Goal: Information Seeking & Learning: Learn about a topic

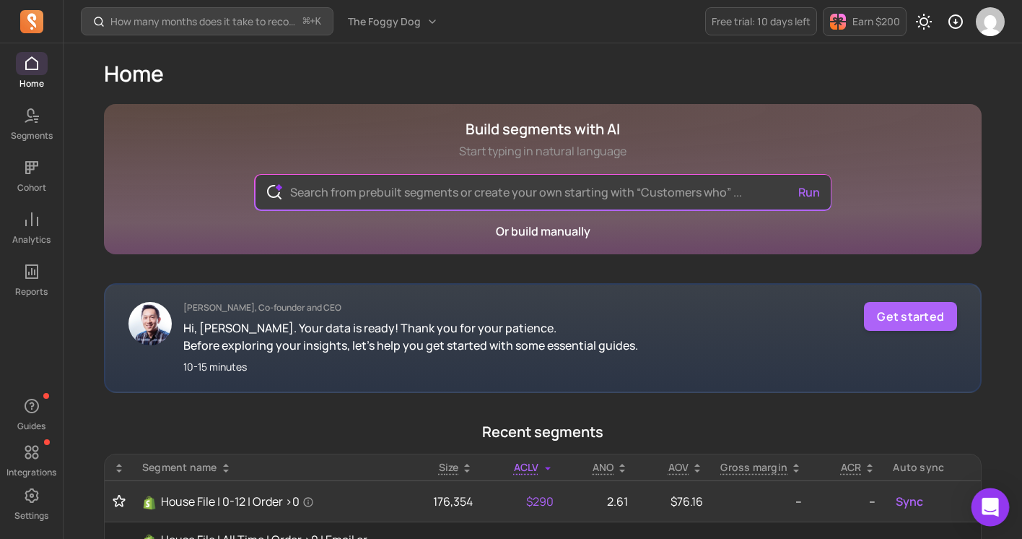
click at [1000, 508] on div "Open Intercom Messenger" at bounding box center [991, 507] width 38 height 38
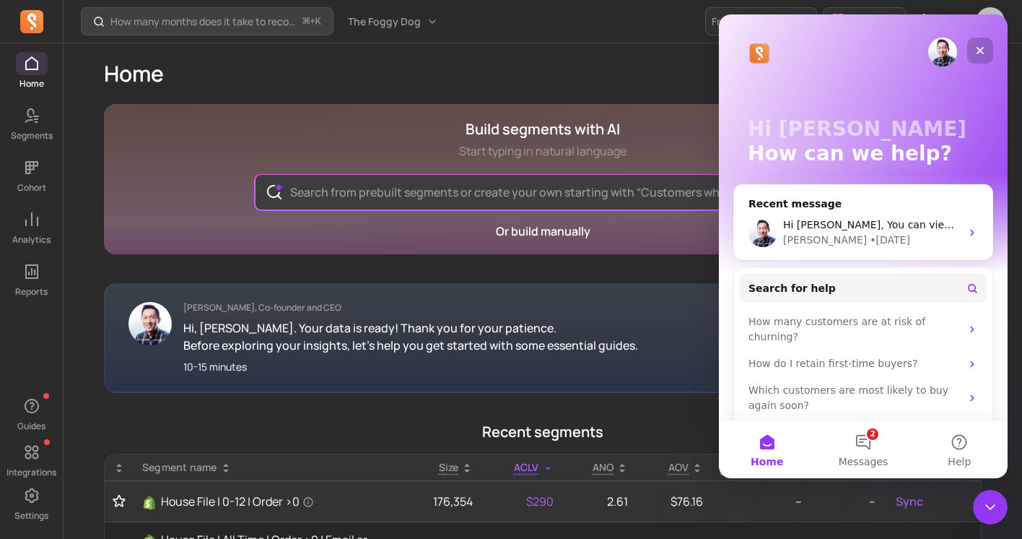
click at [984, 48] on icon "Close" at bounding box center [981, 51] width 12 height 12
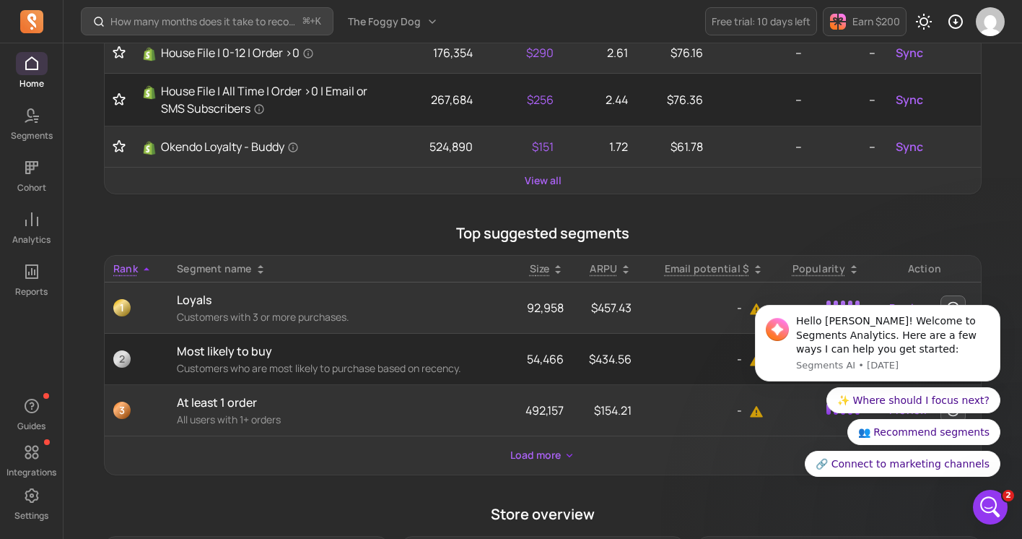
scroll to position [427, 0]
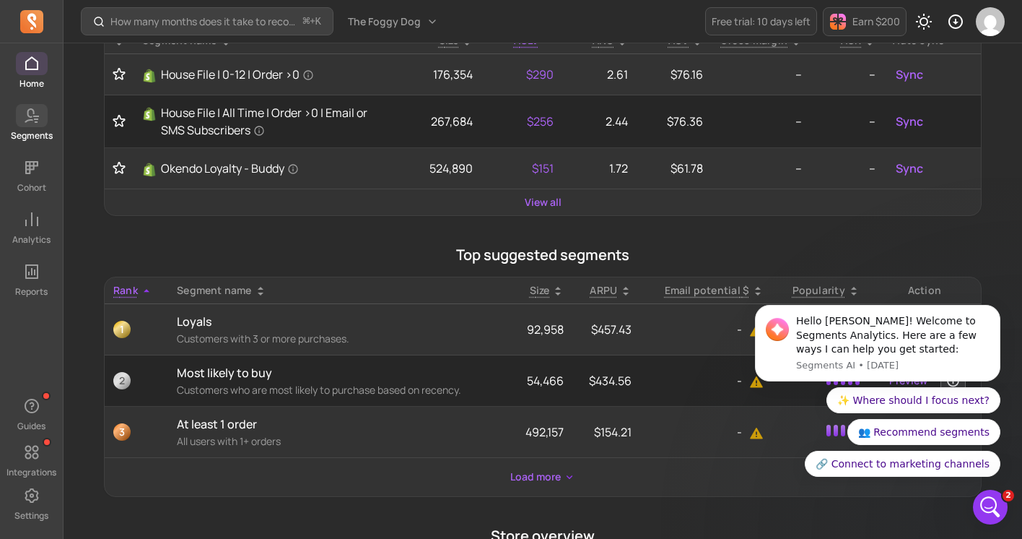
click at [17, 130] on p "Segments" at bounding box center [32, 136] width 42 height 12
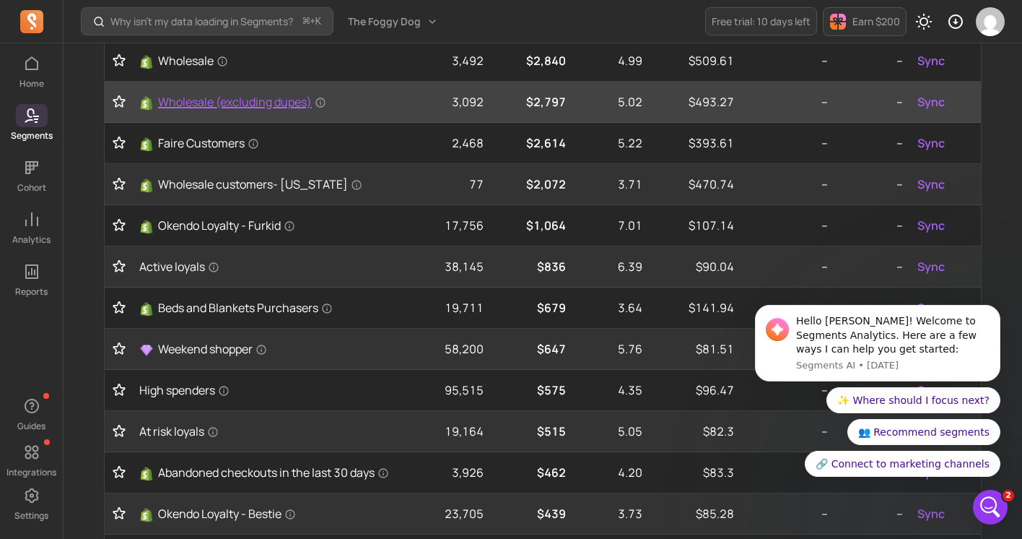
scroll to position [214, 0]
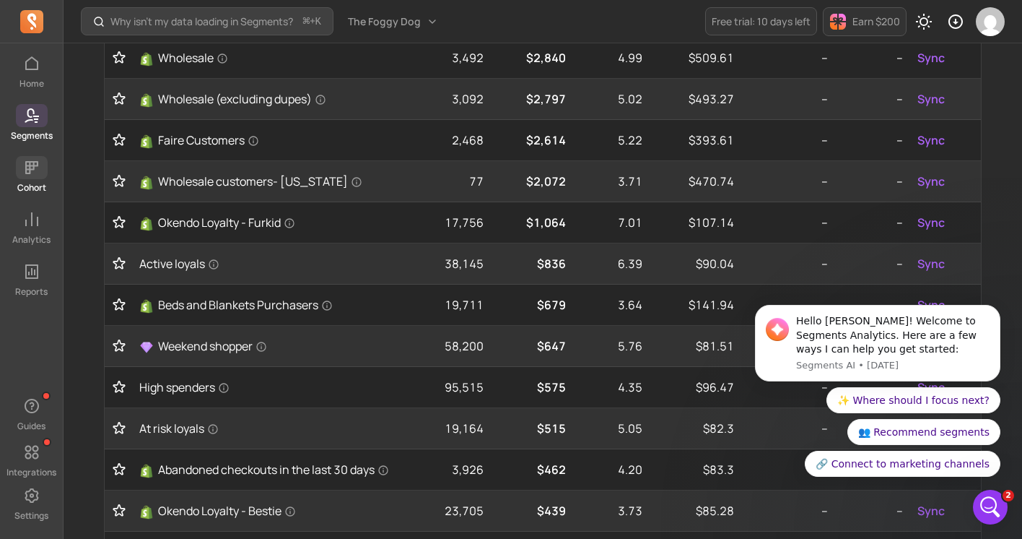
click at [47, 178] on link "Cohort" at bounding box center [31, 175] width 63 height 38
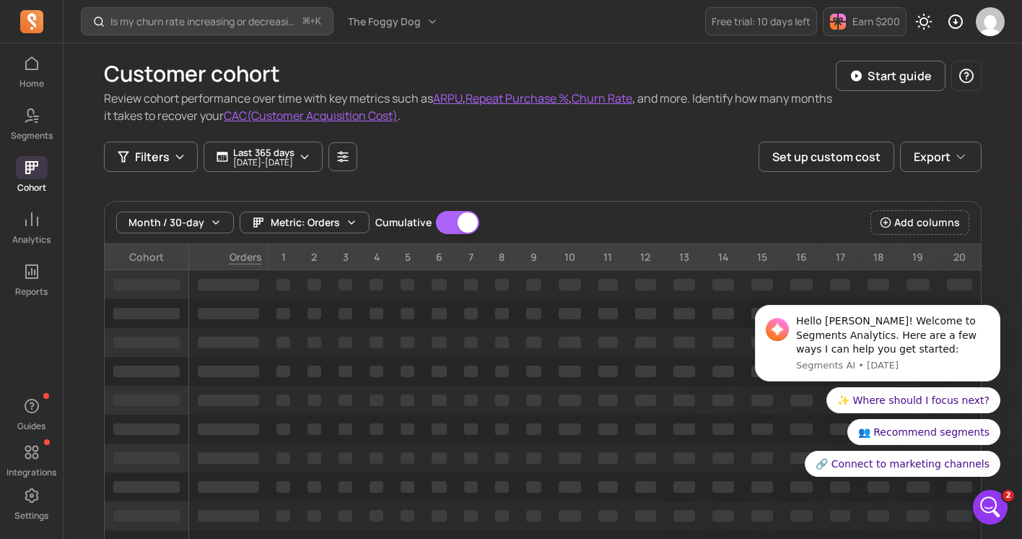
click at [453, 155] on div "Filters Last 365 days [DATE] - [DATE] Set up custom cost Export" at bounding box center [543, 156] width 878 height 30
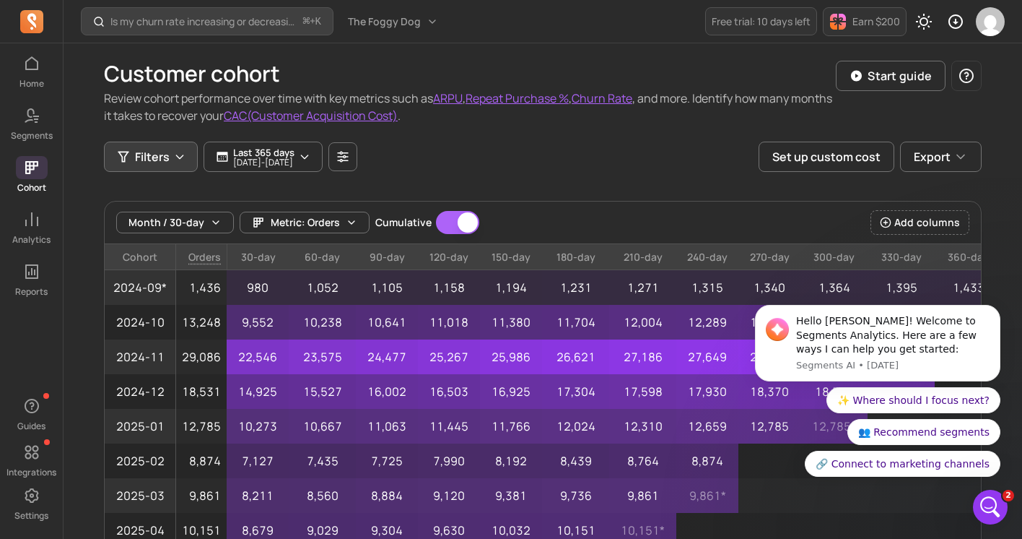
click at [147, 149] on span "Filters" at bounding box center [152, 156] width 35 height 17
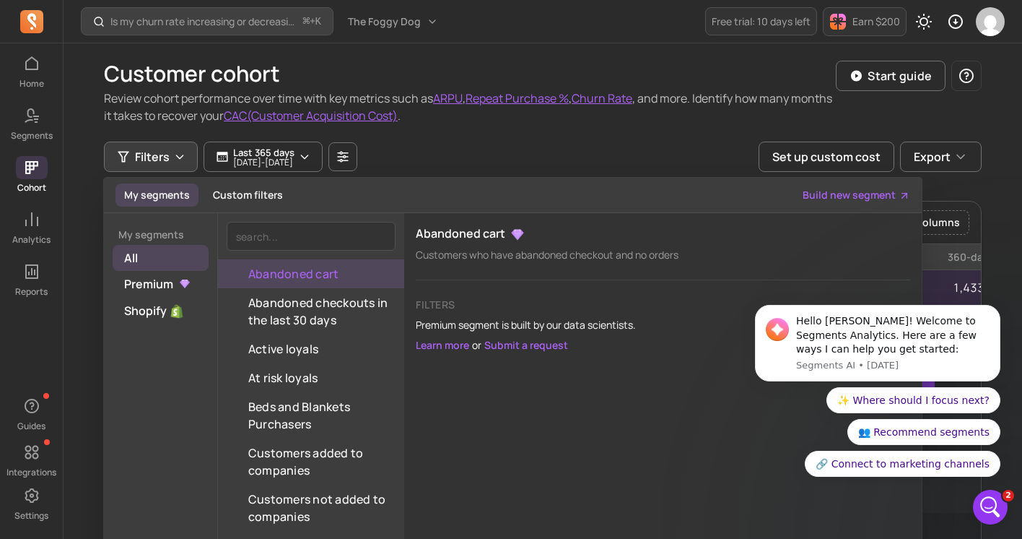
click at [437, 85] on h1 "Customer cohort" at bounding box center [470, 74] width 732 height 26
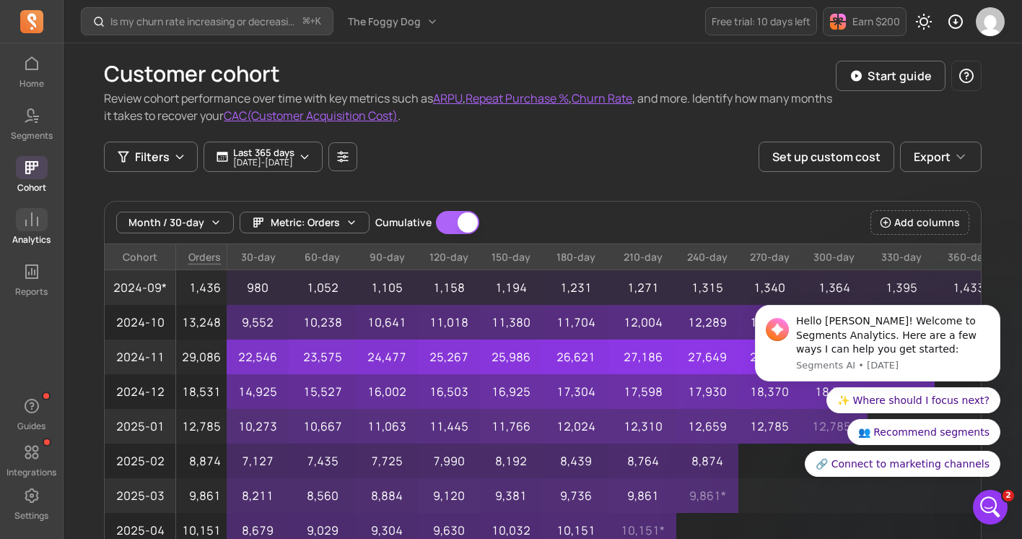
click at [21, 244] on p "Analytics" at bounding box center [31, 240] width 38 height 12
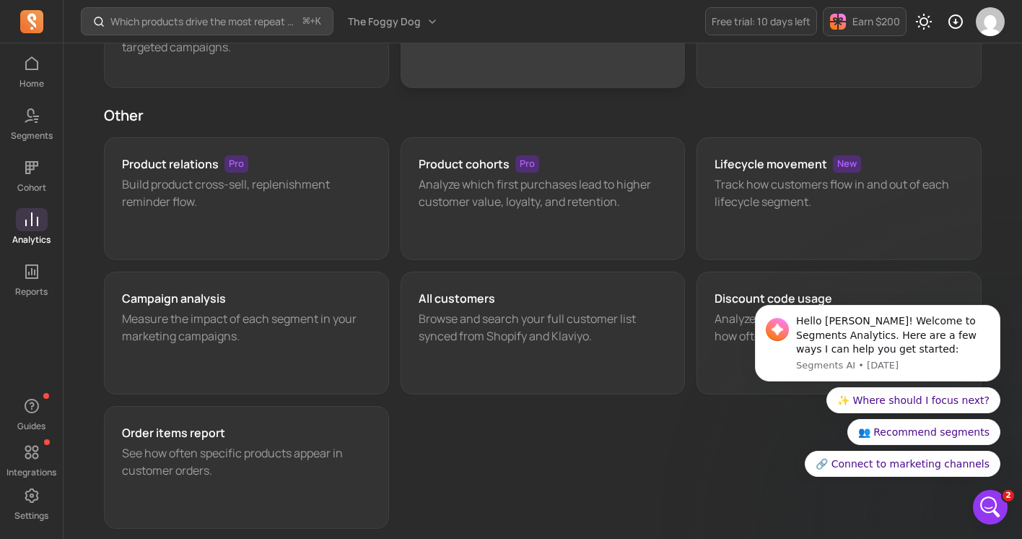
scroll to position [193, 0]
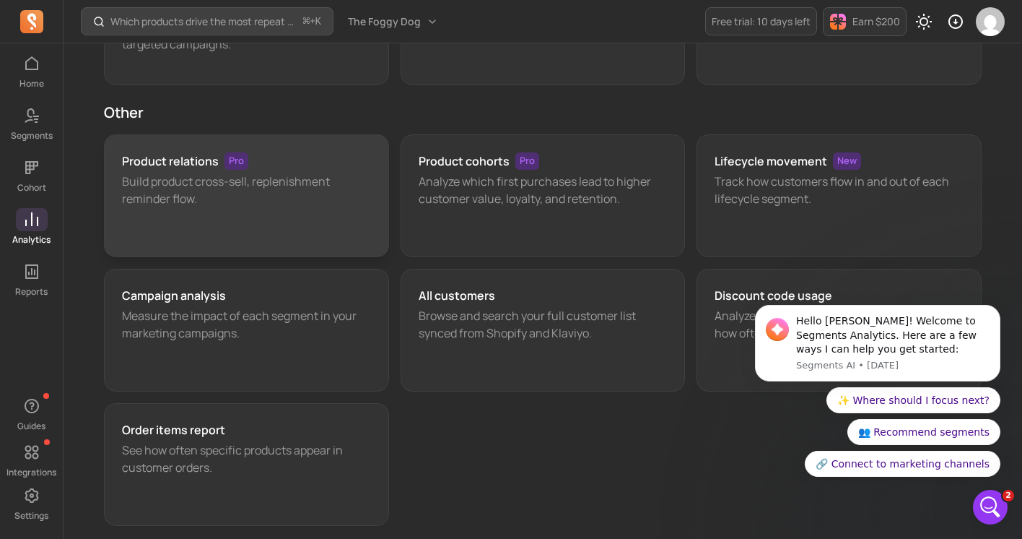
click at [305, 210] on div "Product relations Pro Build product cross-sell, replenishment reminder flow." at bounding box center [246, 195] width 285 height 123
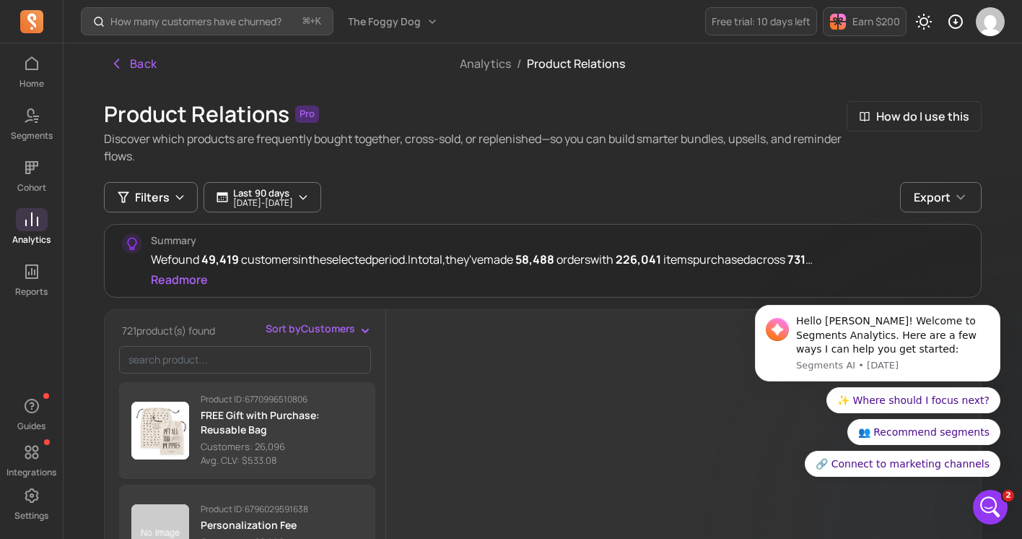
click at [437, 164] on p "Discover which products are frequently bought together, cross-sold, or replenis…" at bounding box center [475, 147] width 743 height 35
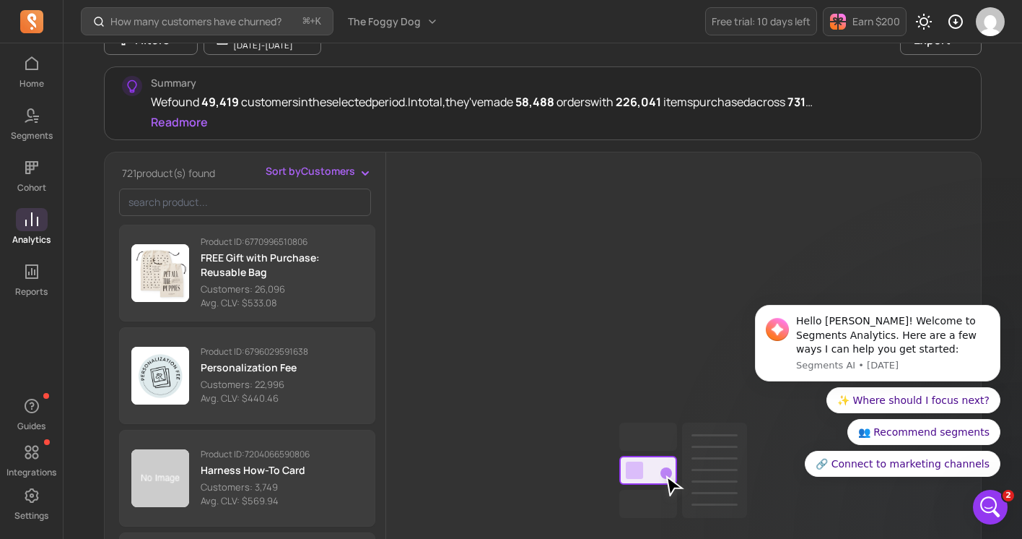
scroll to position [181, 0]
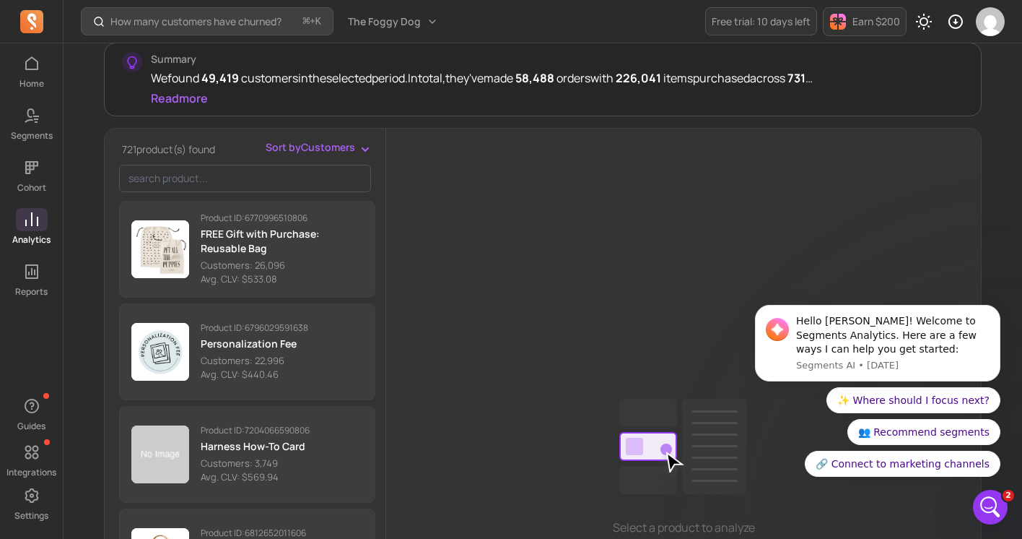
click at [341, 147] on span "Sort by Customers" at bounding box center [311, 147] width 90 height 14
click at [385, 73] on div "Filters Last 90 days [DATE] - [DATE] Export Summary We found 49,419 customers i…" at bounding box center [543, 399] width 878 height 796
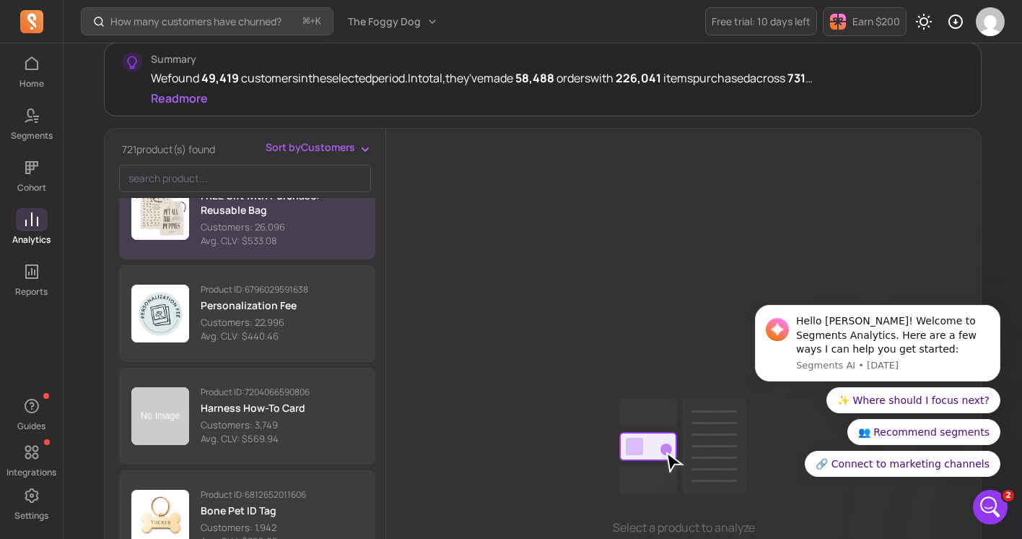
scroll to position [42, 0]
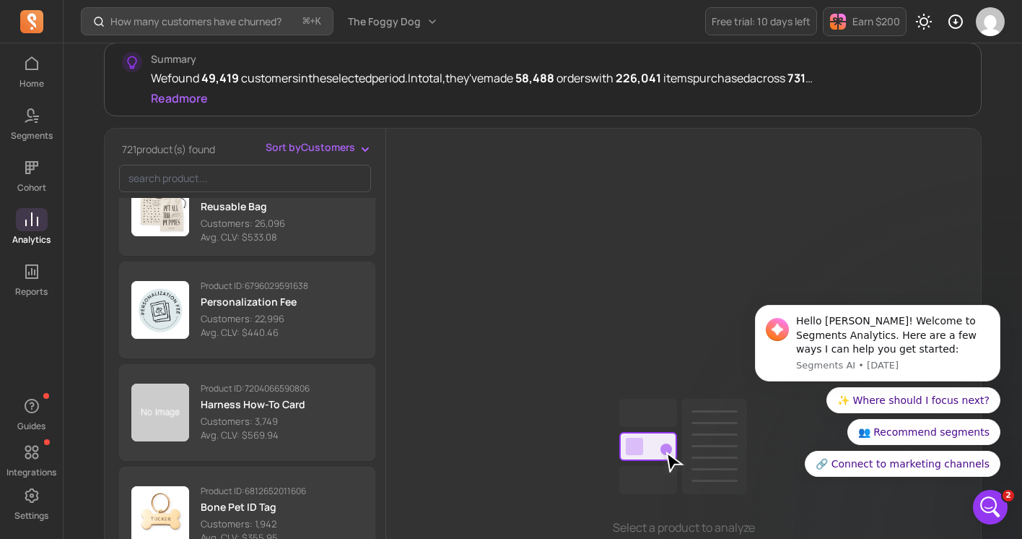
click at [326, 152] on span "Sort by Customers" at bounding box center [311, 147] width 90 height 14
click at [323, 206] on span "Avg. CLV" at bounding box center [327, 204] width 66 height 14
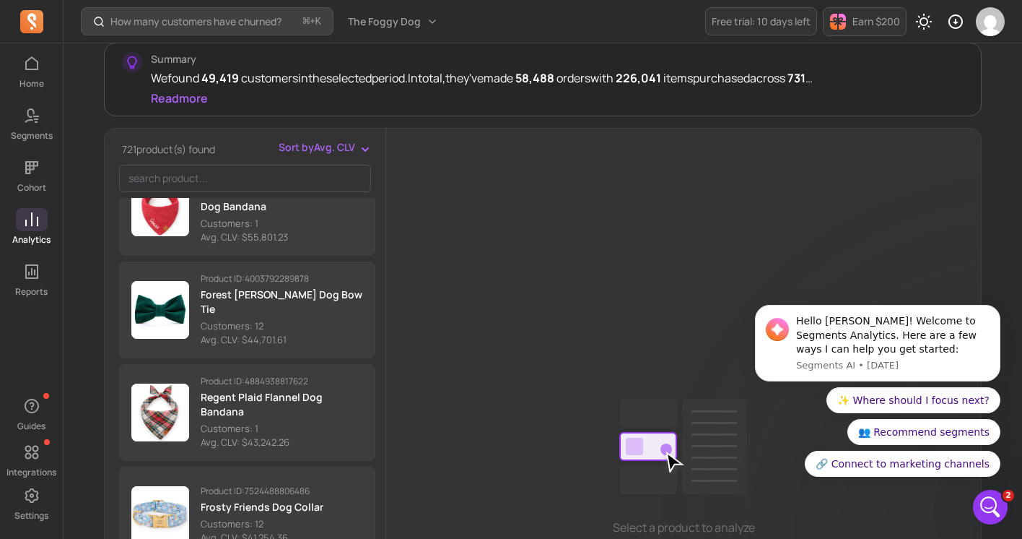
click at [406, 97] on div "Summary We found 49,419 customers in the selected period. In total, they've mad…" at bounding box center [557, 79] width 813 height 55
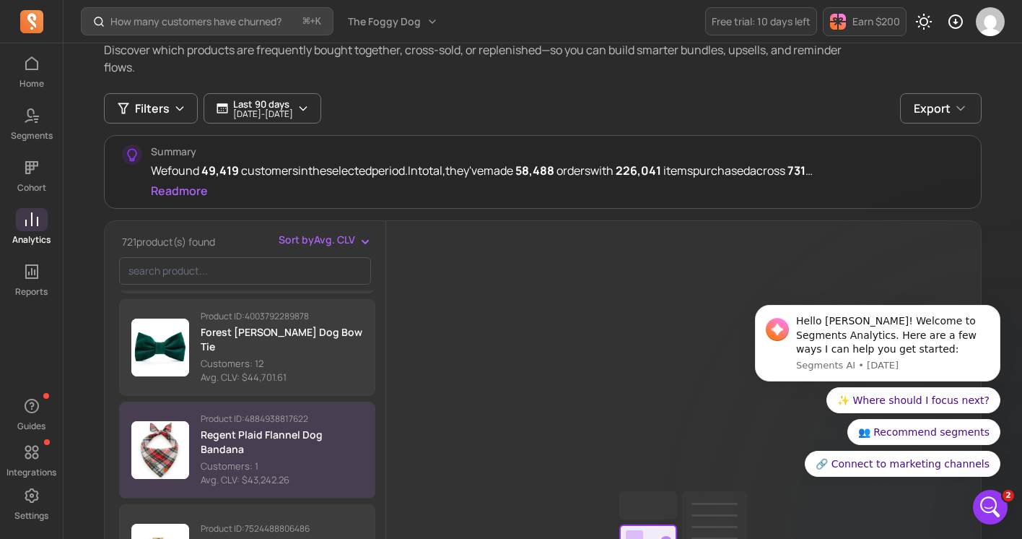
scroll to position [90, 0]
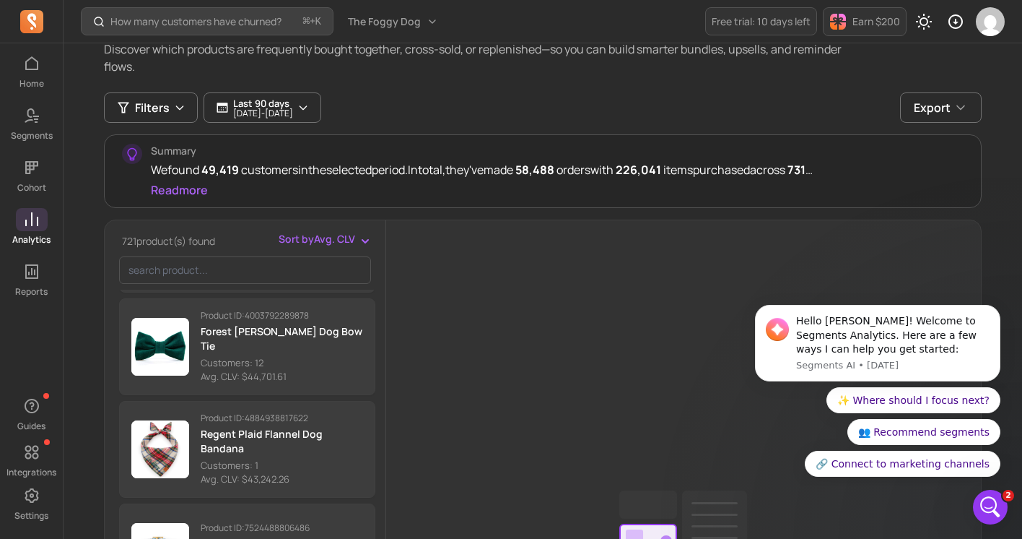
click at [318, 245] on span "Sort by Avg. CLV" at bounding box center [317, 239] width 77 height 14
click at [413, 190] on div "Filters Last 90 days [DATE] - [DATE] Export Summary We found 49,419 customers i…" at bounding box center [543, 490] width 878 height 796
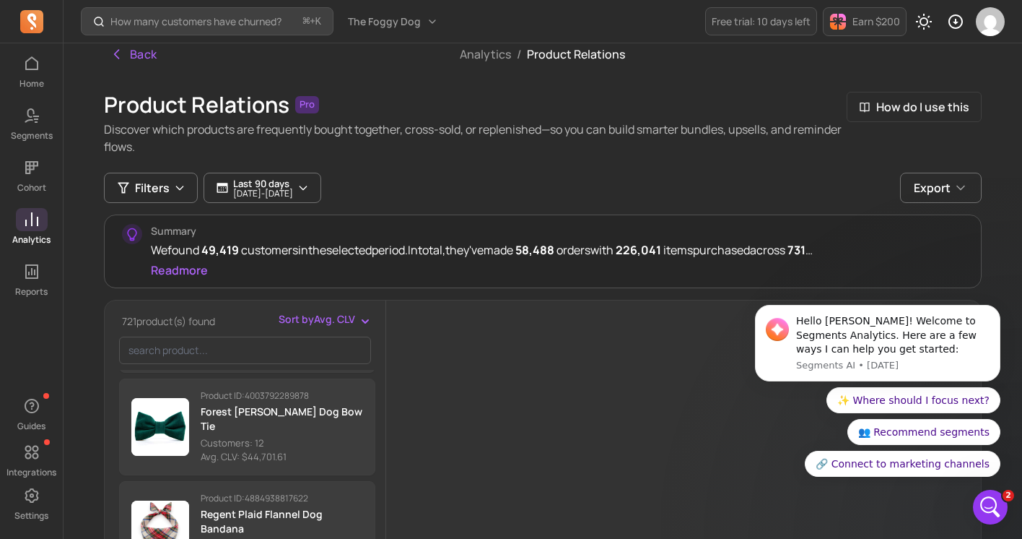
scroll to position [17, 0]
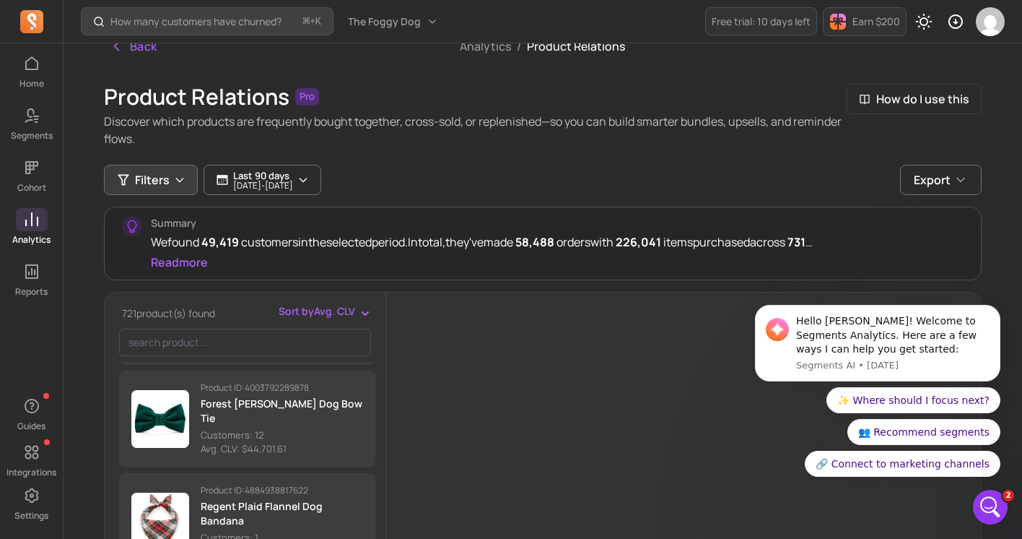
click at [170, 176] on button "Filters" at bounding box center [151, 180] width 94 height 30
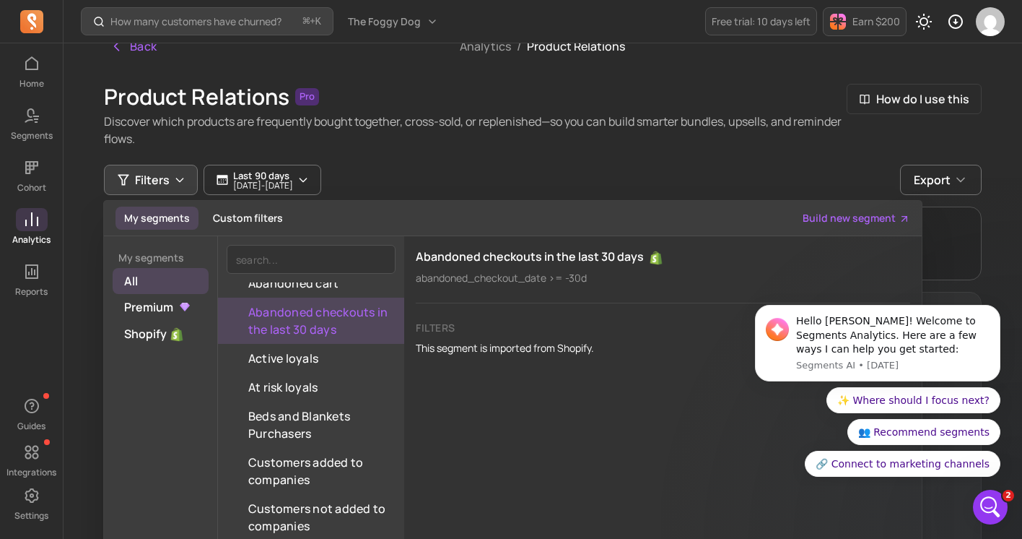
scroll to position [17, 0]
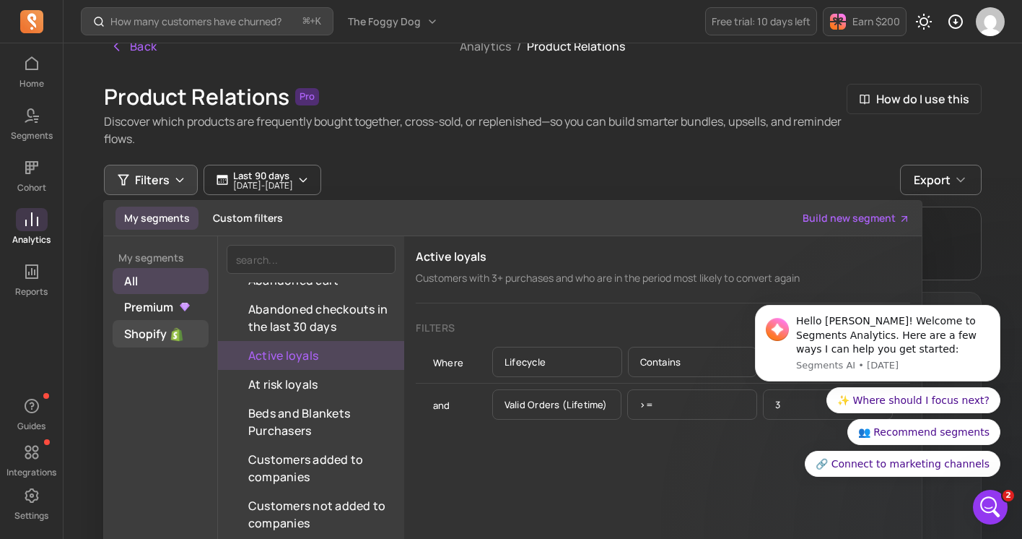
click at [170, 331] on img at bounding box center [177, 334] width 14 height 14
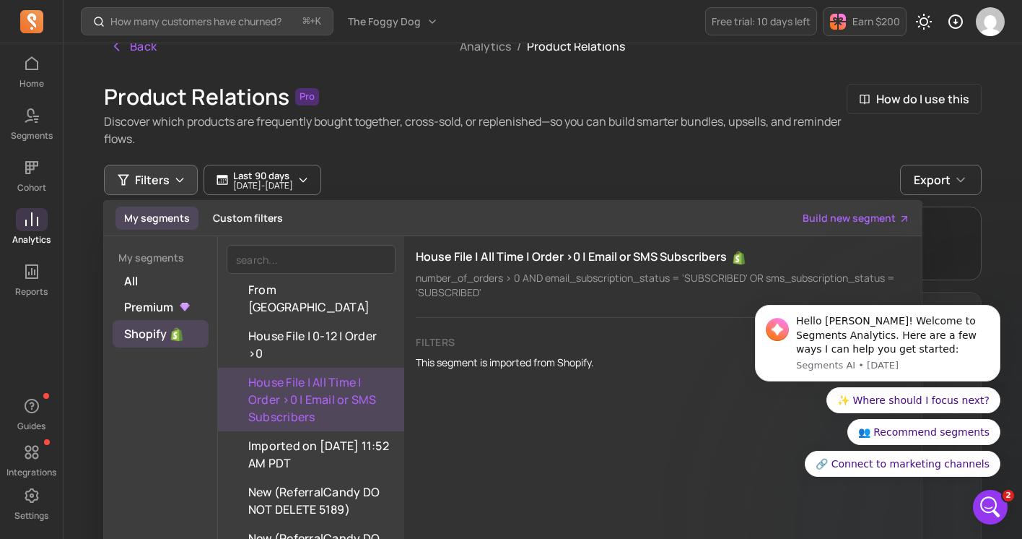
scroll to position [432, 0]
click at [269, 370] on button "House File | All Time | Order >0 | Email or SMS Subscribers" at bounding box center [311, 402] width 186 height 64
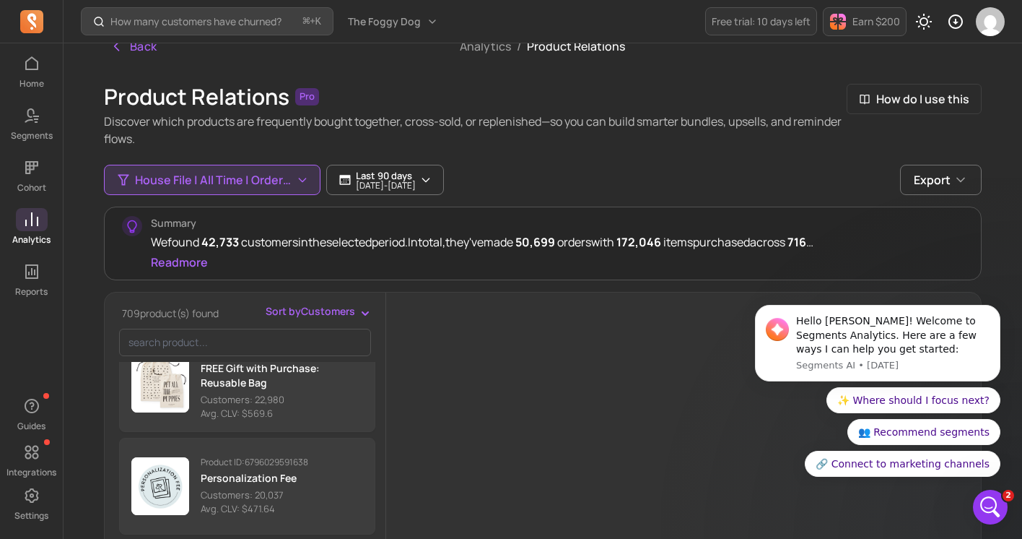
scroll to position [37, 0]
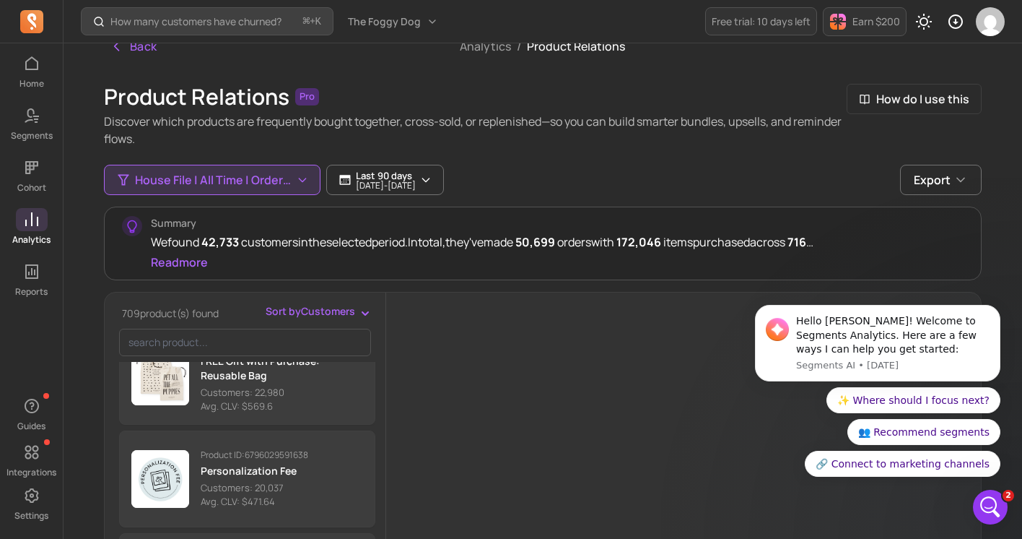
click at [304, 310] on span "Sort by Customers" at bounding box center [311, 311] width 90 height 14
click at [289, 367] on div "Avg. CLV" at bounding box center [318, 368] width 107 height 26
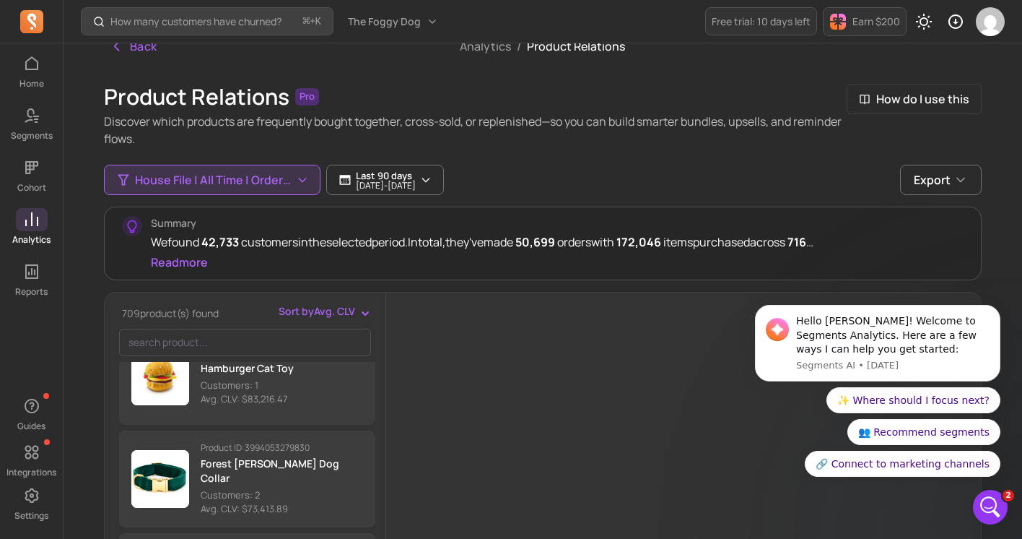
click at [319, 310] on span "Sort by Avg. CLV" at bounding box center [317, 311] width 77 height 14
click at [306, 340] on span "Customers" at bounding box center [327, 342] width 66 height 14
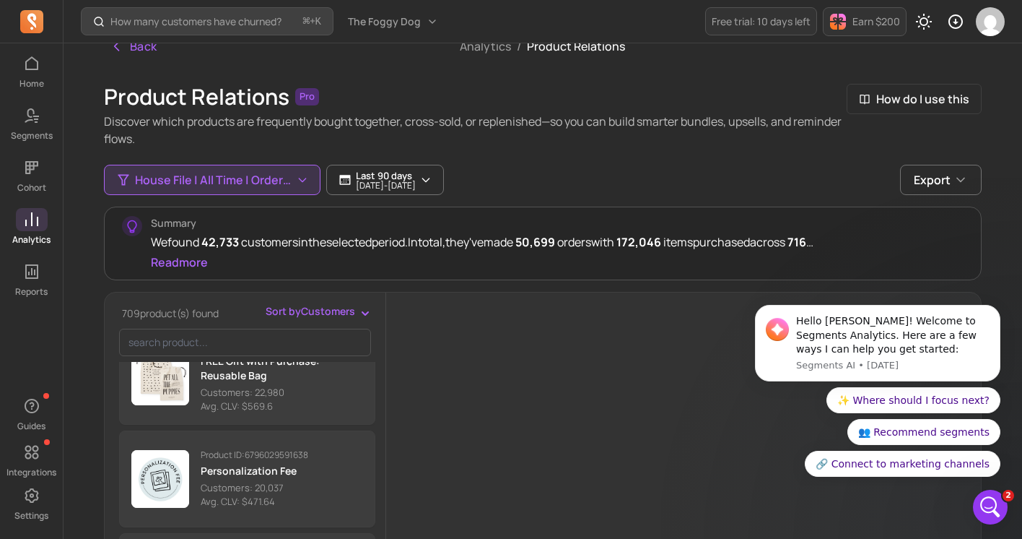
click at [331, 266] on div "Summary We found 42,733 customers in the selected period. In total, they've mad…" at bounding box center [557, 243] width 813 height 55
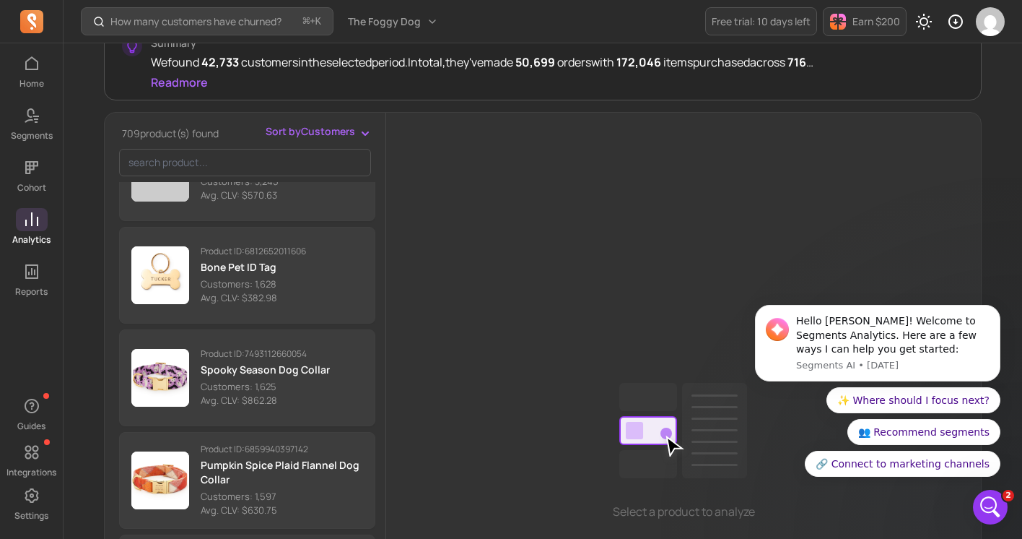
scroll to position [266, 0]
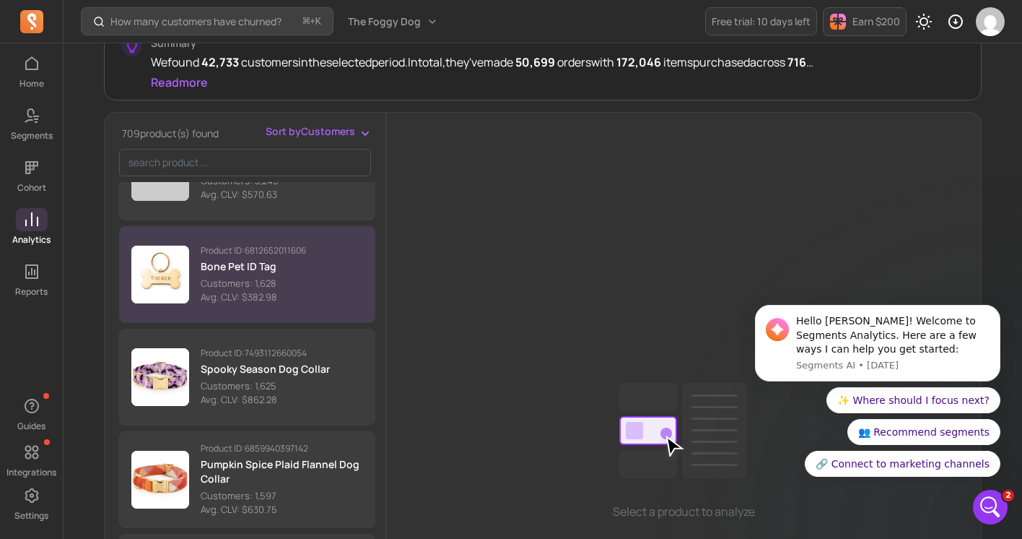
click at [331, 260] on button "Product ID: 6812652011606 Bone Pet ID Tag Customers: 1,628 Avg. CLV: $382.98" at bounding box center [247, 274] width 256 height 97
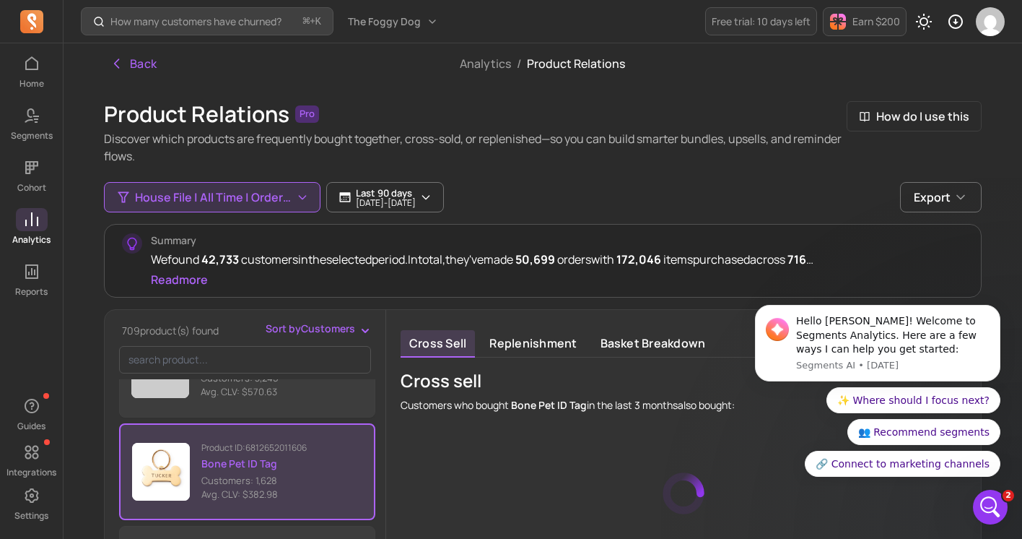
click at [709, 170] on div "Product Relations Pro Discover which products are frequently bought together, c…" at bounding box center [543, 539] width 878 height 876
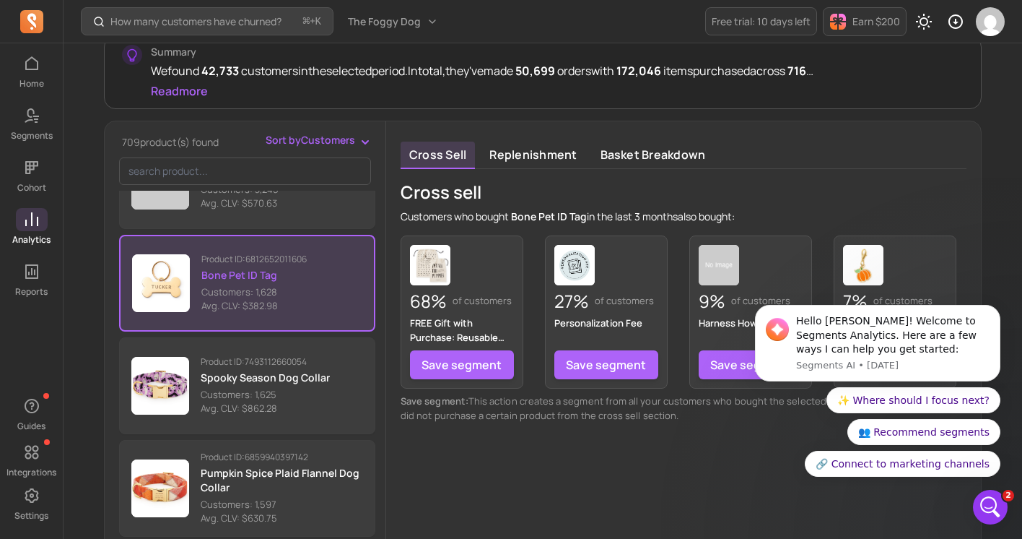
scroll to position [190, 0]
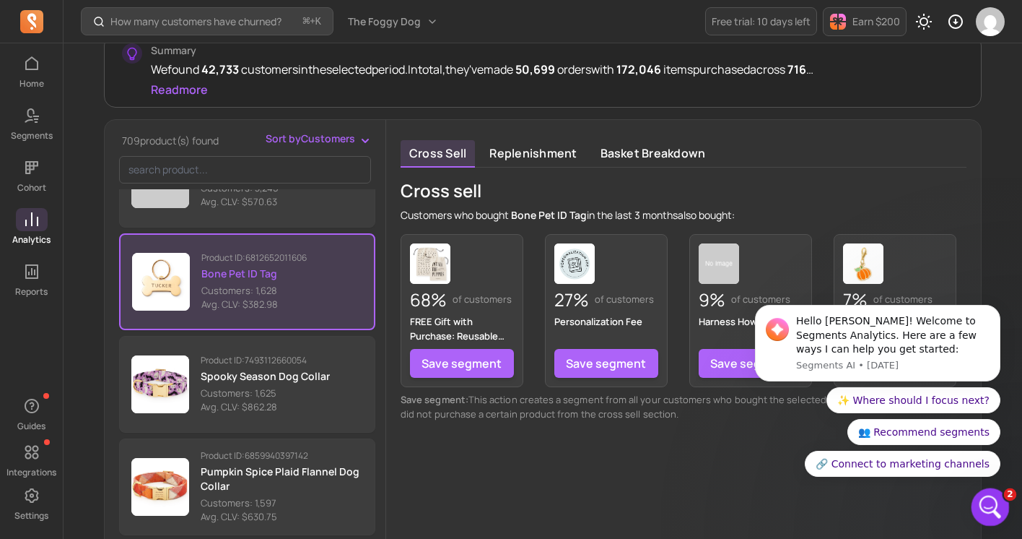
click at [1006, 494] on span "2" at bounding box center [1010, 494] width 13 height 13
click at [995, 503] on icon "Open Intercom Messenger" at bounding box center [989, 505] width 24 height 24
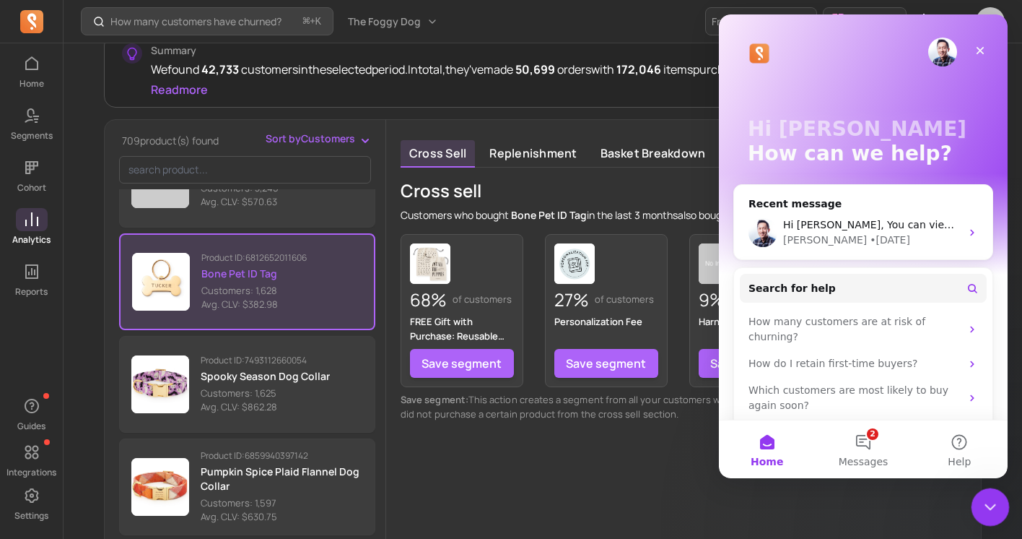
click at [995, 507] on icon "Close Intercom Messenger" at bounding box center [988, 504] width 17 height 17
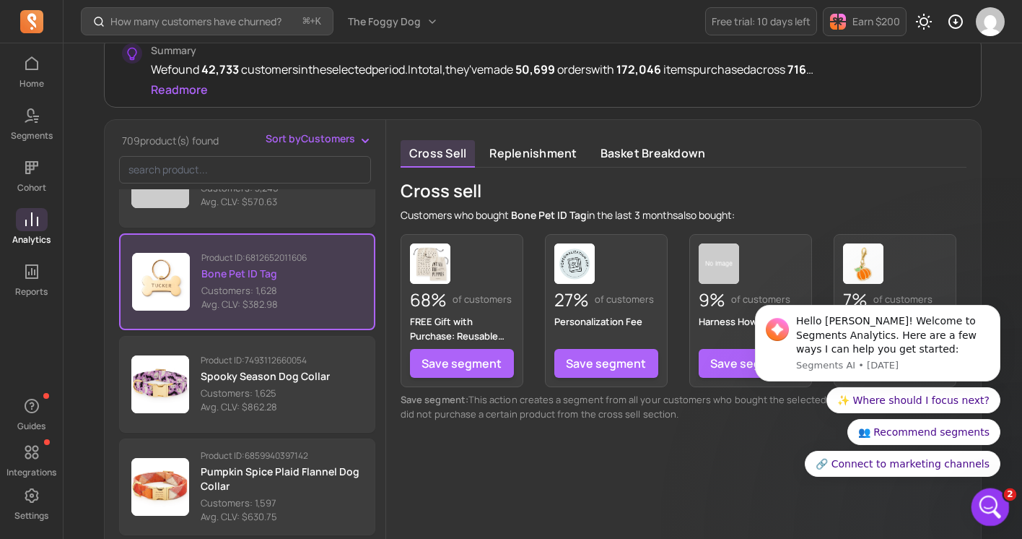
scroll to position [0, 0]
click at [993, 310] on icon "Dismiss notification" at bounding box center [995, 308] width 5 height 5
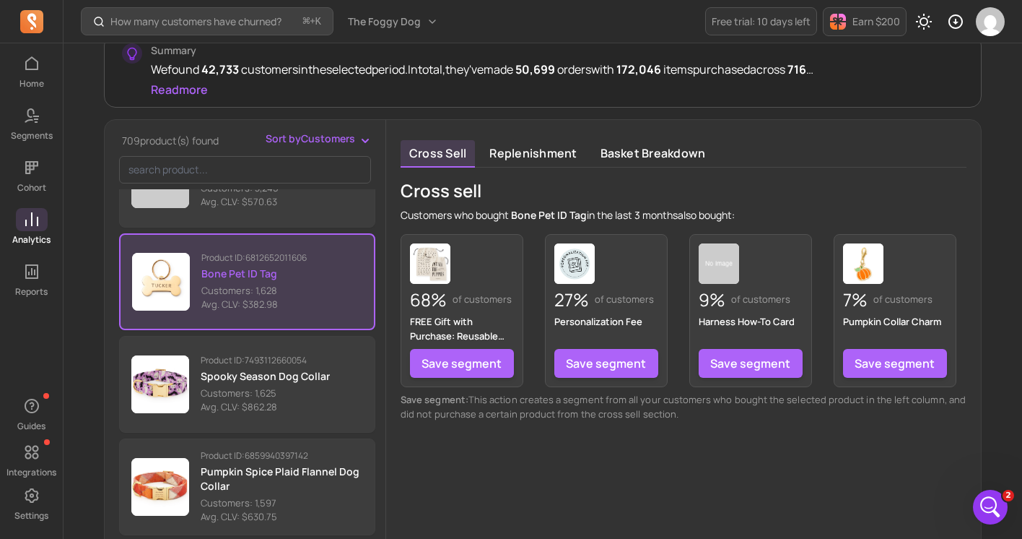
scroll to position [226, 0]
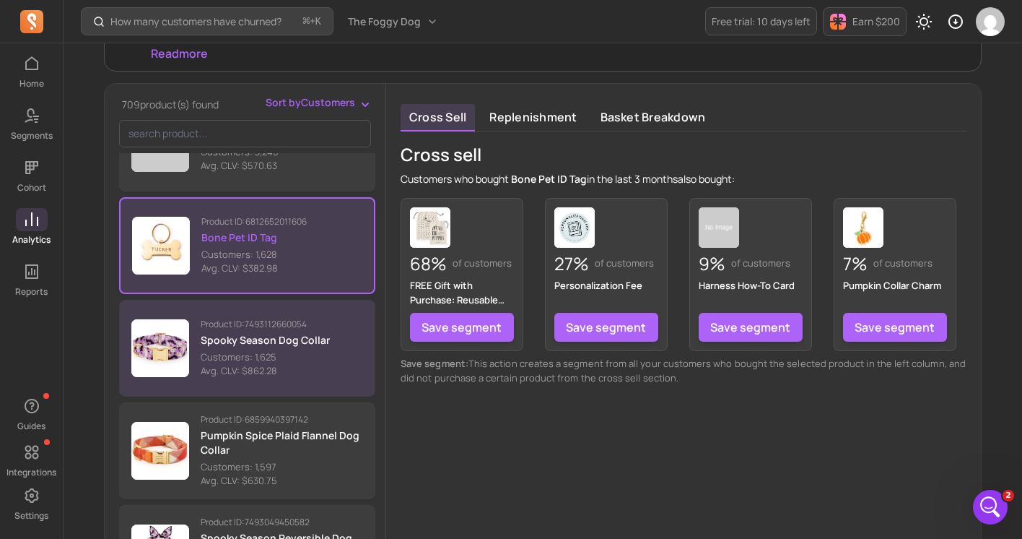
click at [299, 348] on div "Product ID: 7493112660054 Spooky Season Dog Collar Customers: 1,625 Avg. CLV: $…" at bounding box center [265, 348] width 129 height 60
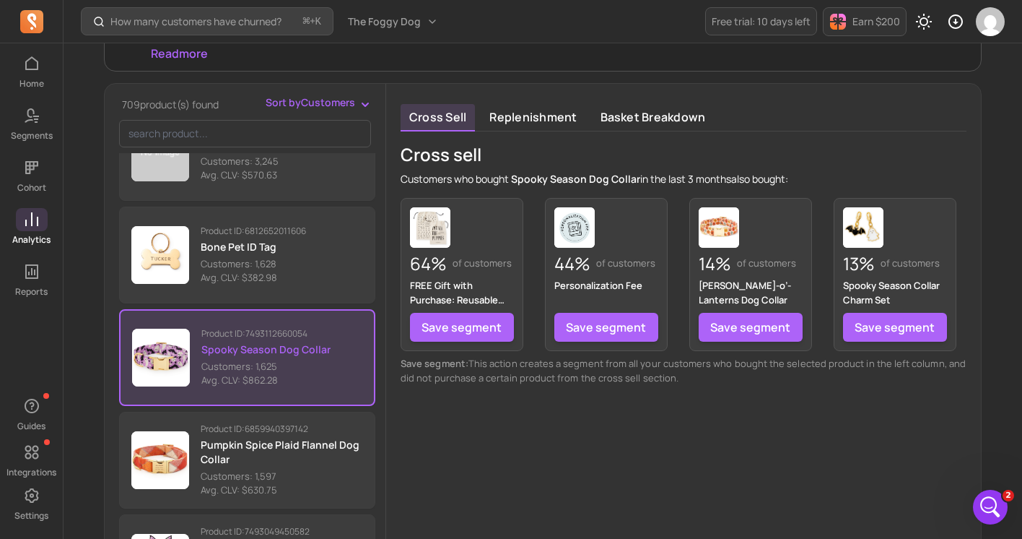
scroll to position [259, 0]
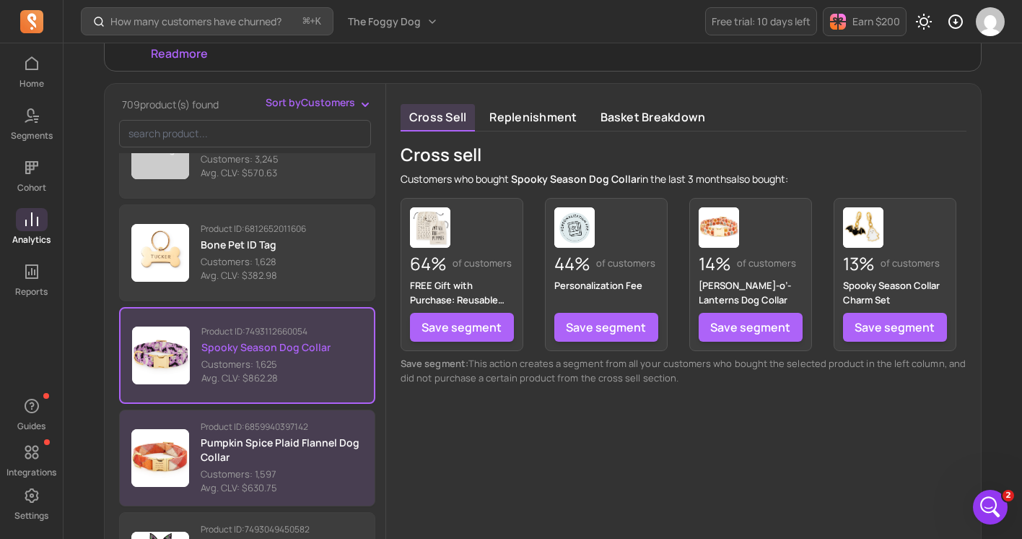
click at [271, 434] on div "Product ID: 6859940397142 Pumpkin Spice Plaid Flannel Dog Collar Customers: 1,5…" at bounding box center [282, 458] width 162 height 74
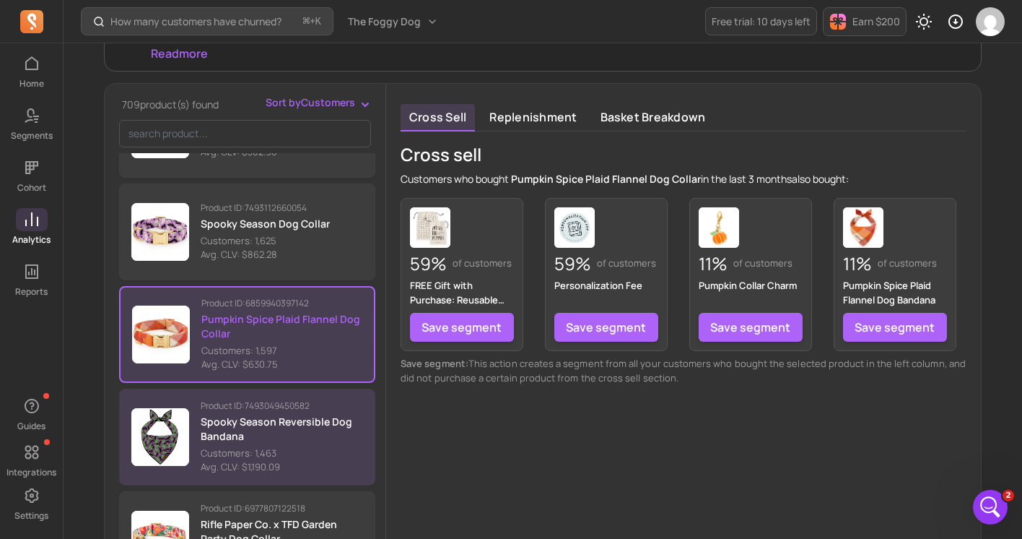
scroll to position [393, 0]
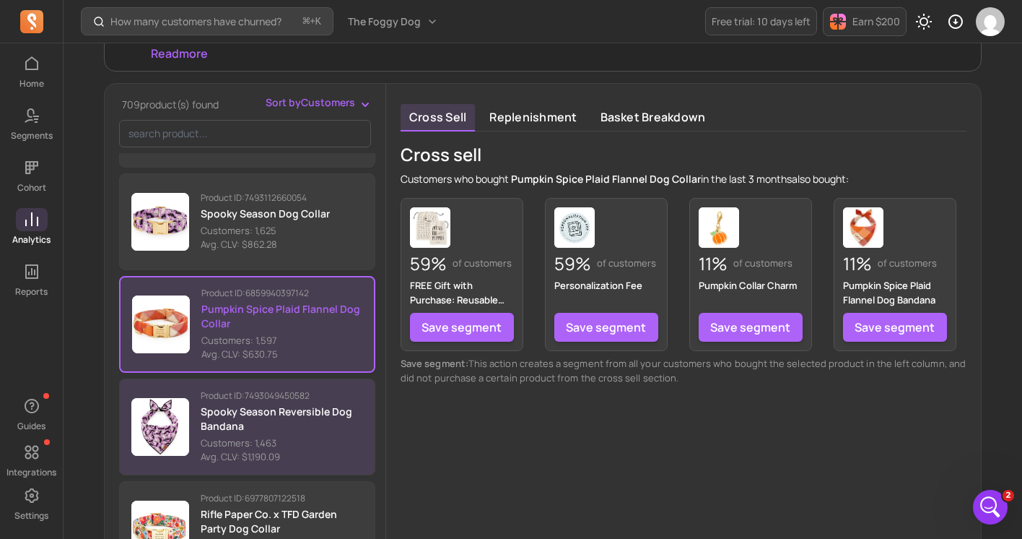
click at [284, 420] on p "Spooky Season Reversible Dog Bandana" at bounding box center [282, 418] width 162 height 29
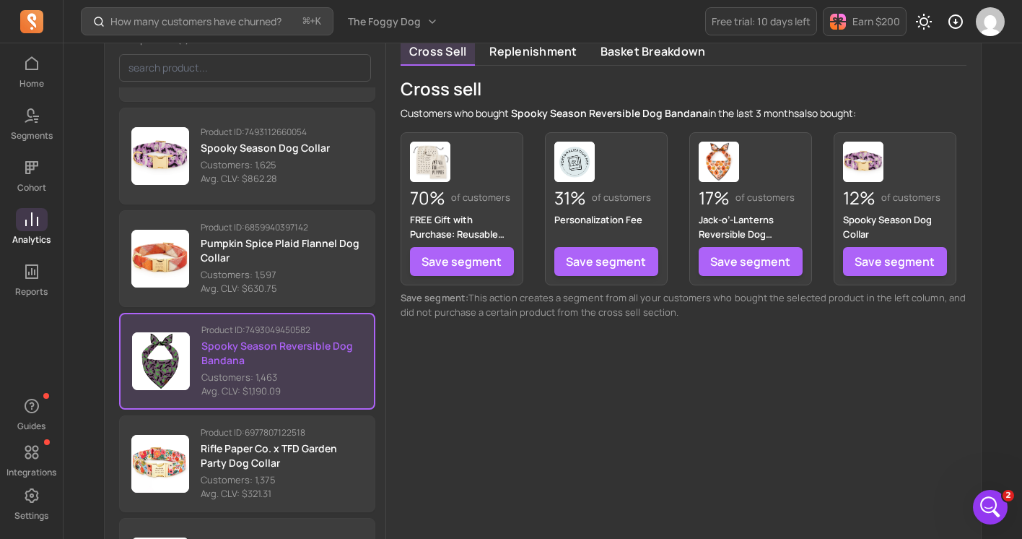
scroll to position [334, 0]
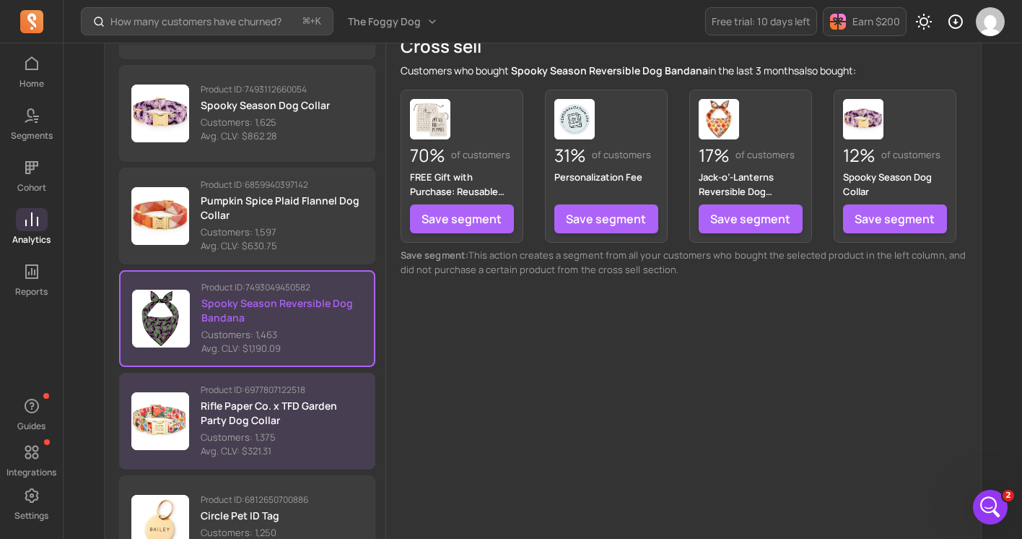
click at [323, 414] on p "Rifle Paper Co. x TFD Garden Party Dog Collar" at bounding box center [282, 412] width 162 height 29
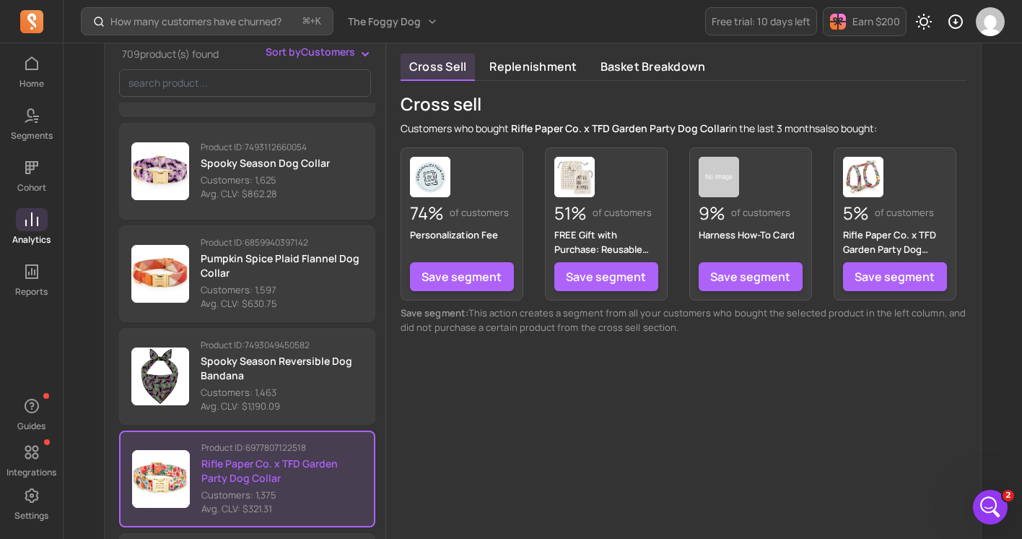
scroll to position [272, 0]
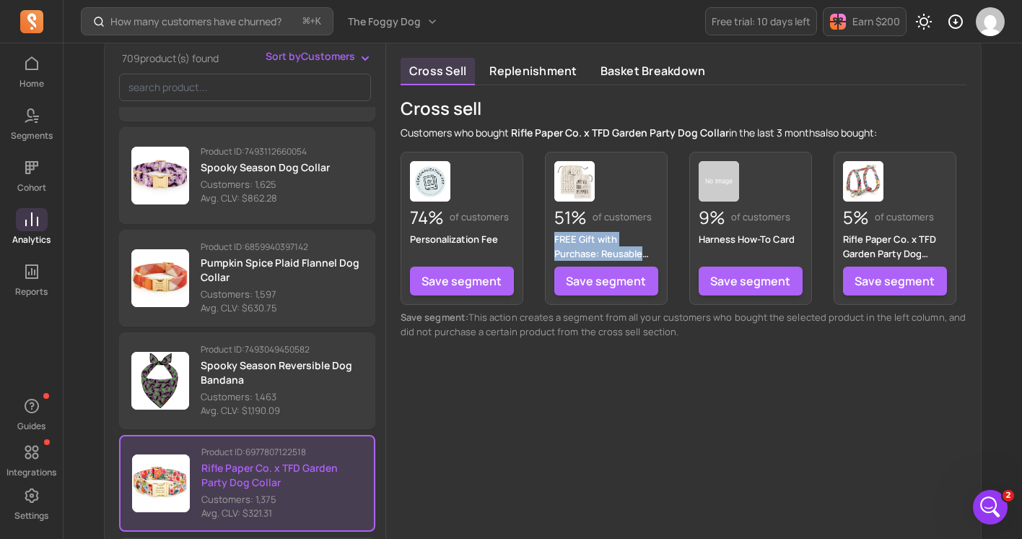
drag, startPoint x: 556, startPoint y: 241, endPoint x: 659, endPoint y: 256, distance: 104.2
click at [659, 256] on div "51% of customers FREE Gift with Purchase: Reusable Bag Save segment" at bounding box center [606, 228] width 123 height 153
copy p "FREE Gift with Purchase: Reusable"
click at [998, 500] on icon "Open Intercom Messenger" at bounding box center [989, 505] width 24 height 24
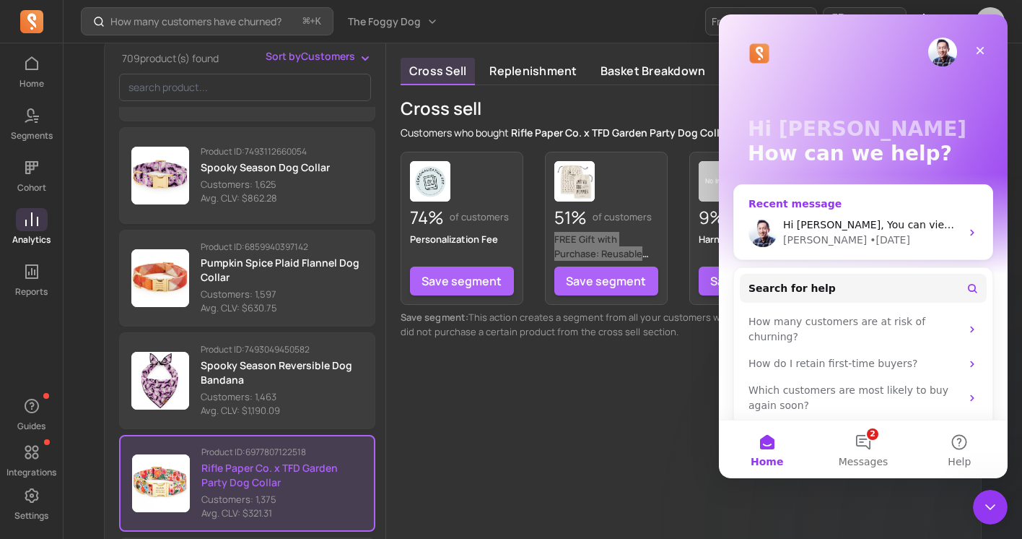
click at [827, 231] on div "Hi [PERSON_NAME], You can view the cross-sell report from here: [URL][DOMAIN_NA…" at bounding box center [872, 224] width 178 height 15
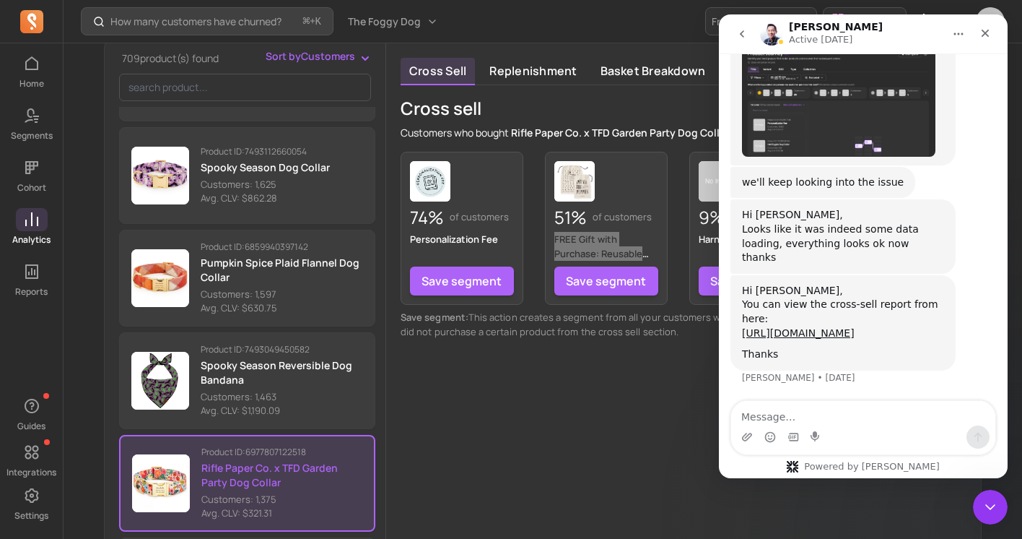
scroll to position [1361, 0]
click at [738, 33] on icon "go back" at bounding box center [742, 34] width 12 height 12
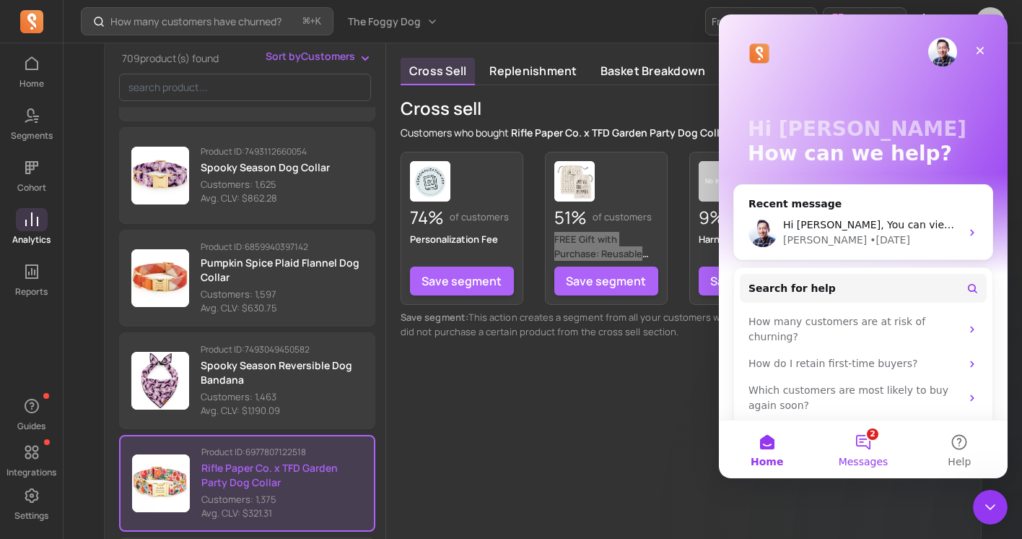
click at [860, 422] on button "2 Messages" at bounding box center [863, 449] width 96 height 58
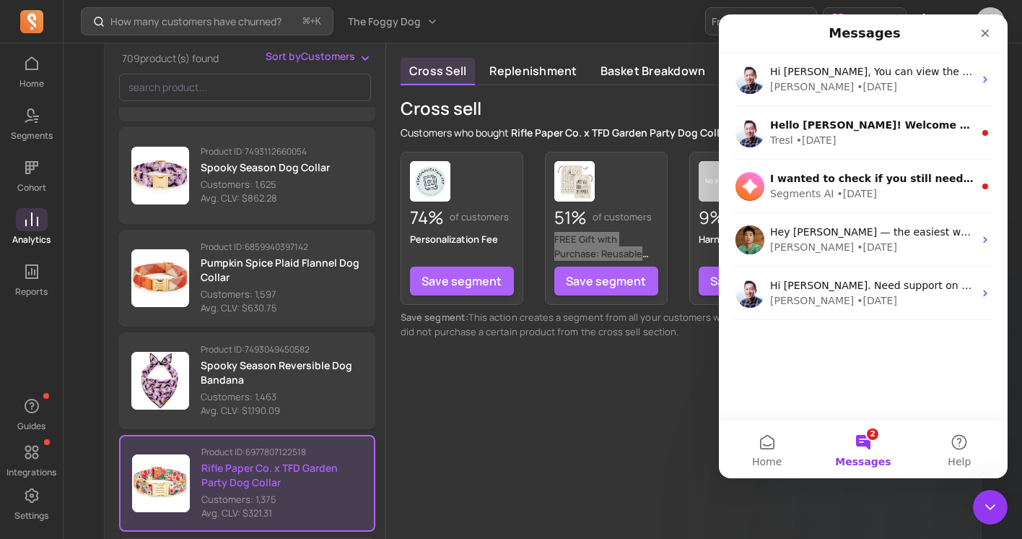
click at [866, 444] on button "2 Messages" at bounding box center [863, 449] width 96 height 58
click at [980, 27] on icon "Close" at bounding box center [986, 33] width 12 height 12
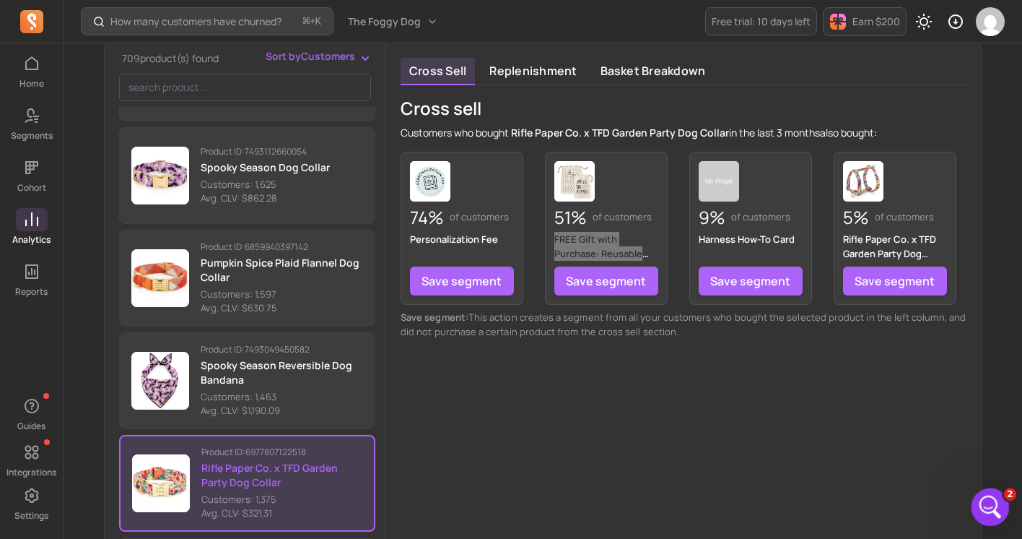
click at [993, 518] on div "Open Intercom Messenger" at bounding box center [988, 505] width 48 height 48
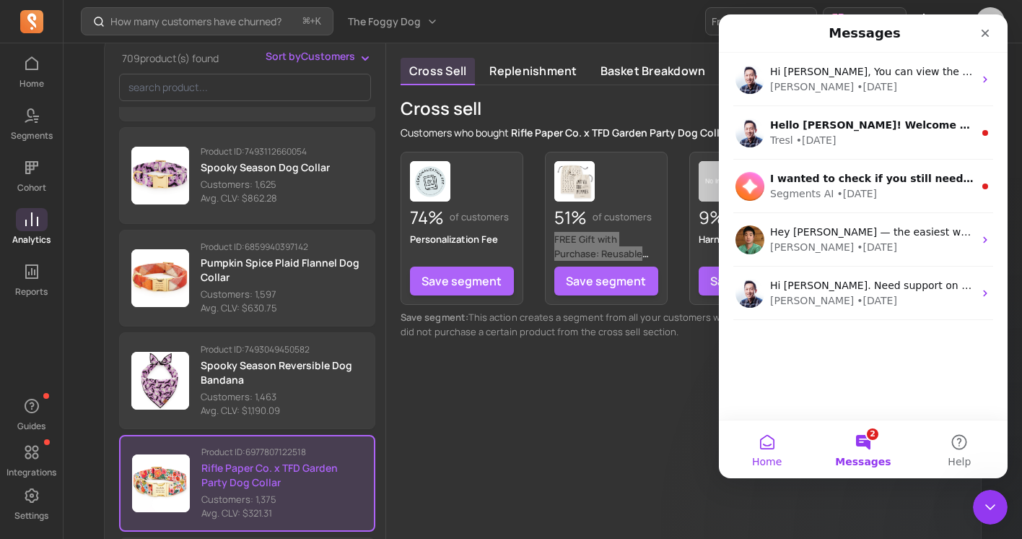
click at [761, 444] on button "Home" at bounding box center [767, 449] width 96 height 58
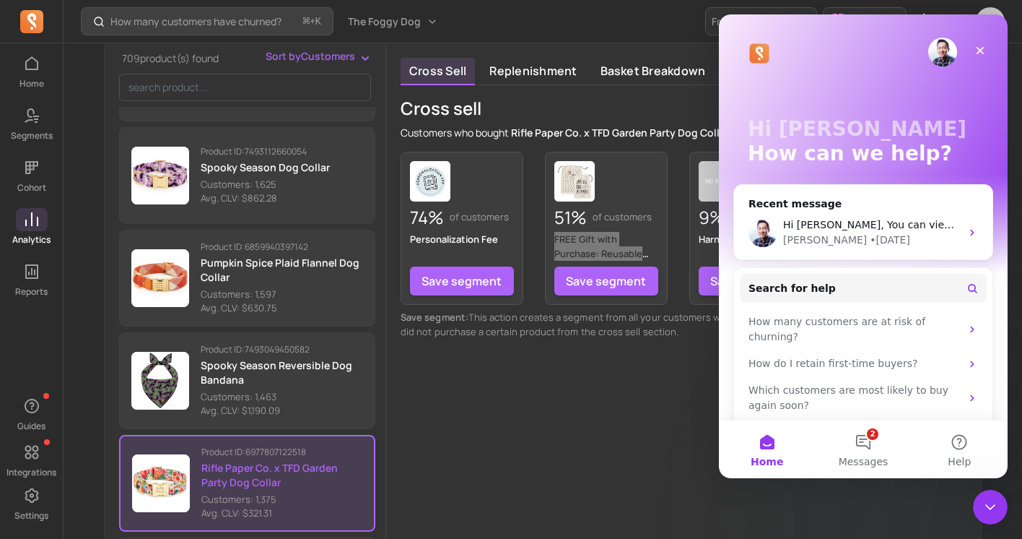
click at [806, 128] on p "Hi [PERSON_NAME]" at bounding box center [863, 129] width 231 height 25
click at [814, 229] on span "Hi [PERSON_NAME], You can view the cross-sell report from here: [URL][DOMAIN_NA…" at bounding box center [1025, 225] width 484 height 12
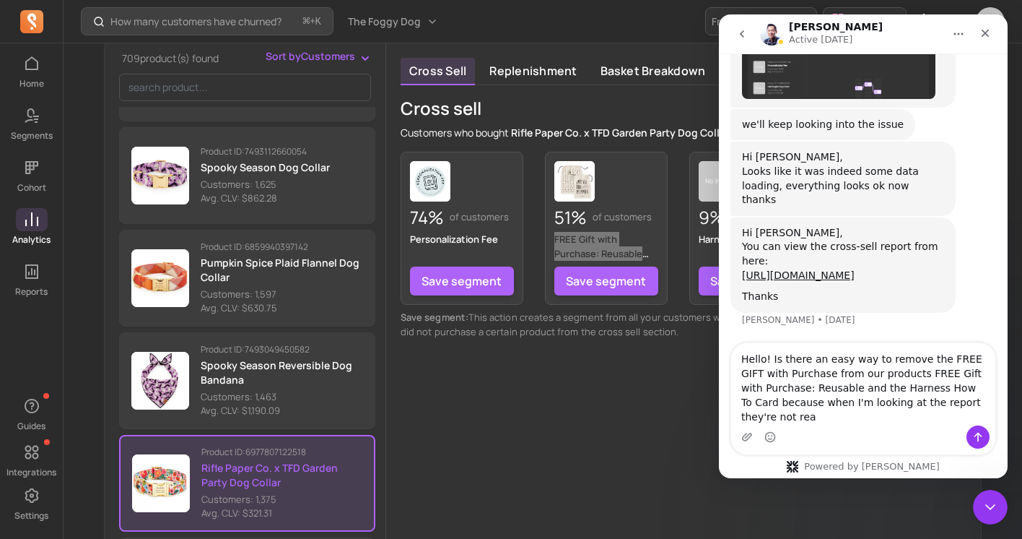
scroll to position [1419, 0]
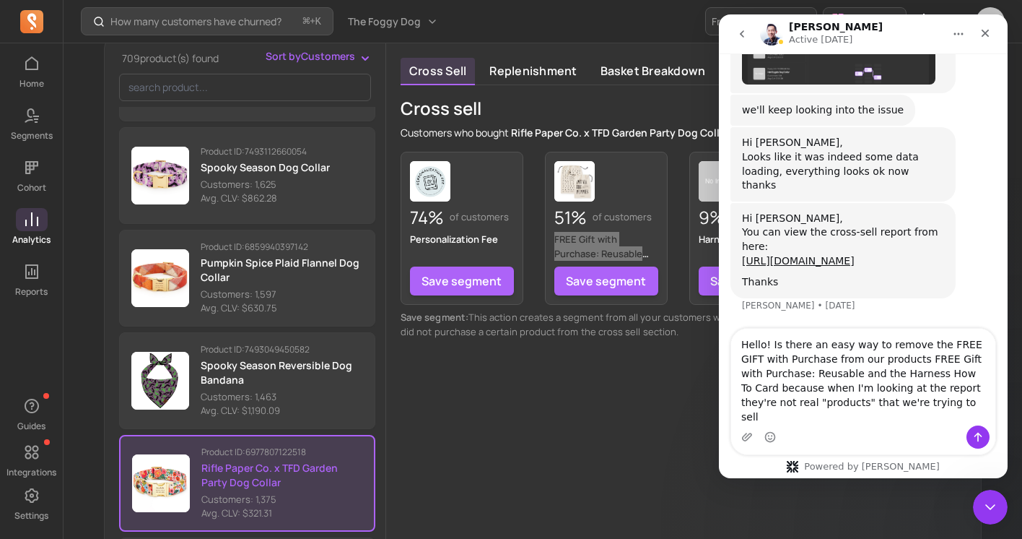
type textarea "Hello! Is there an easy way to remove the FREE GIFT with Purchase from our prod…"
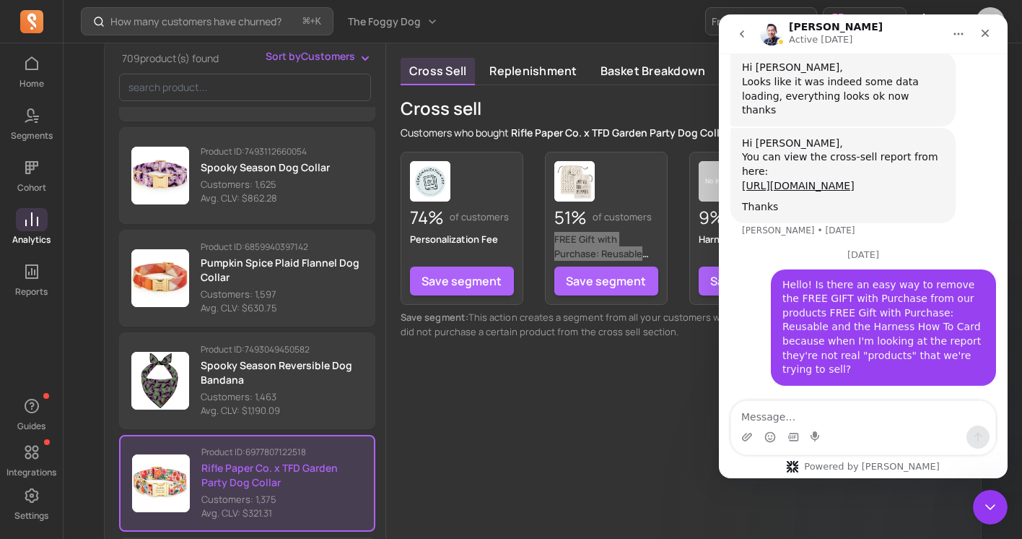
scroll to position [1509, 0]
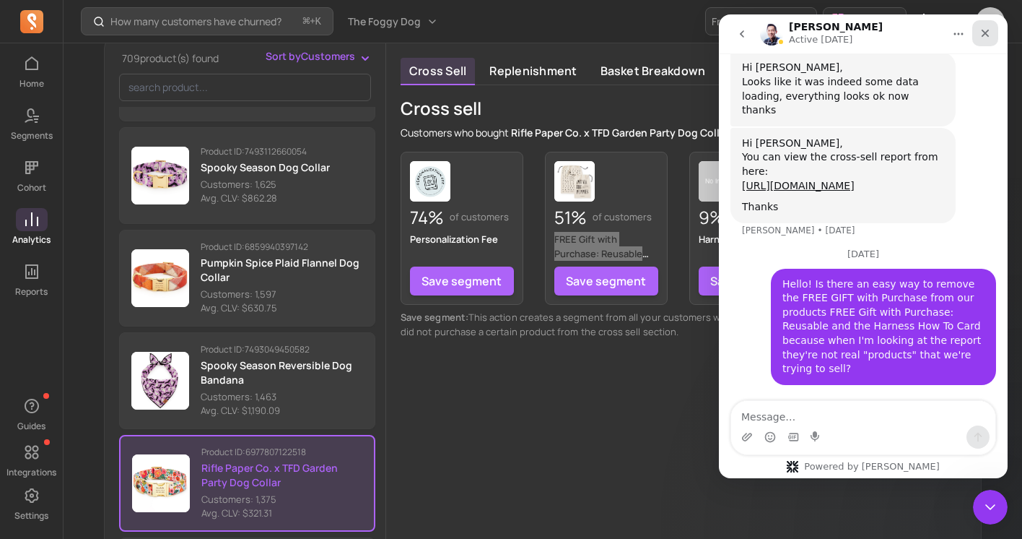
click at [987, 30] on icon "Close" at bounding box center [986, 34] width 8 height 8
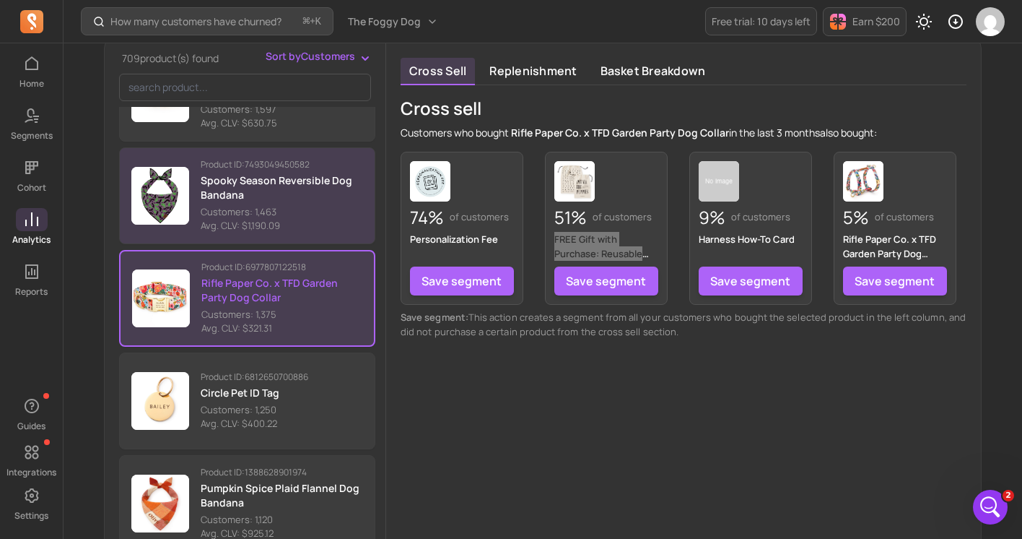
scroll to position [583, 0]
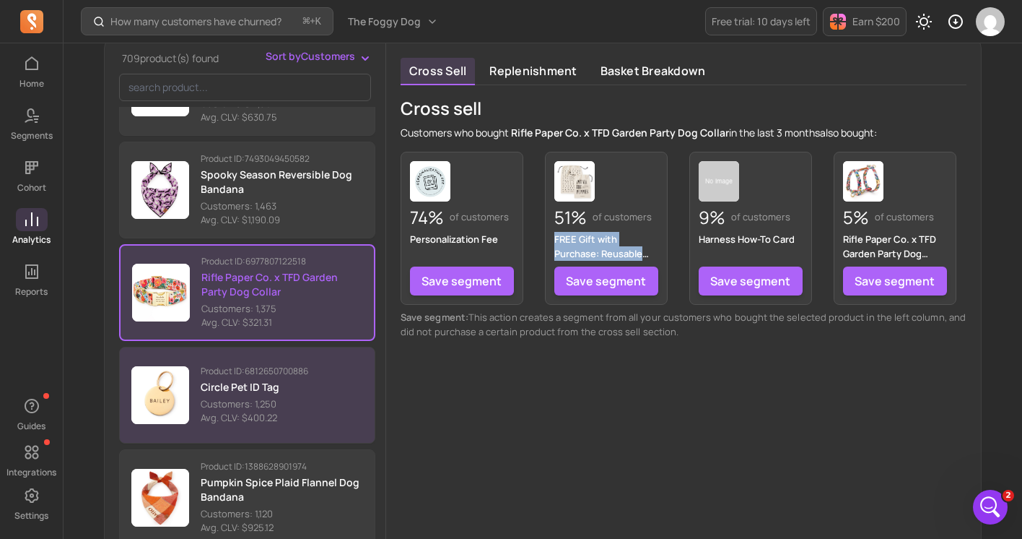
click at [312, 391] on button "Product ID: 6812650700886 Circle Pet ID Tag Customers: 1,250 Avg. CLV: $400.22" at bounding box center [247, 395] width 256 height 97
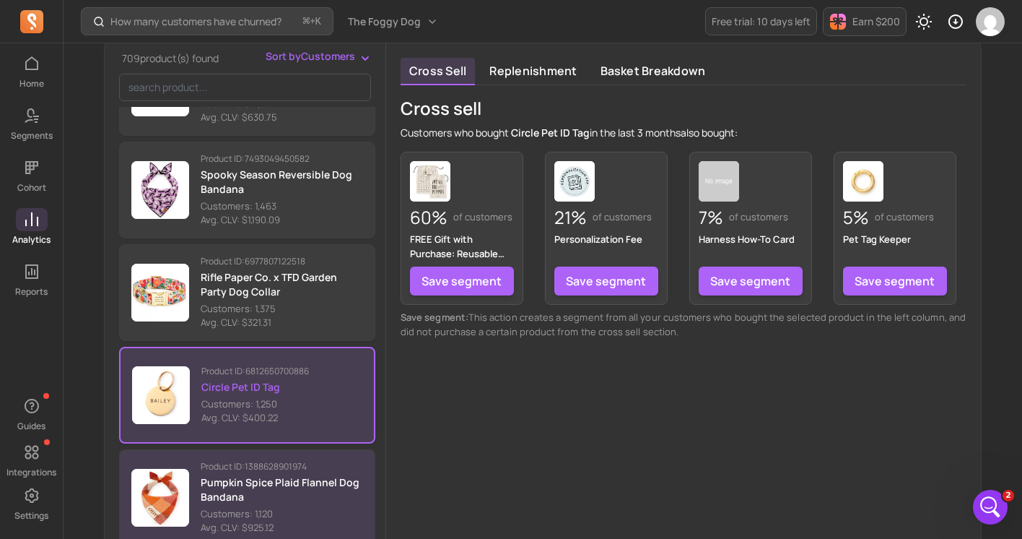
click at [298, 490] on p "Pumpkin Spice Plaid Flannel Dog Bandana" at bounding box center [282, 489] width 162 height 29
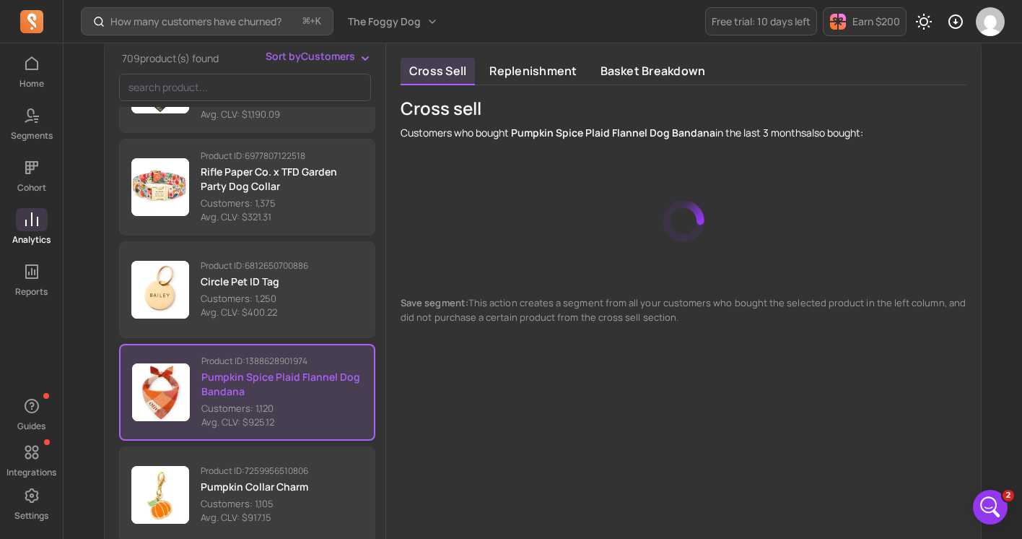
scroll to position [697, 0]
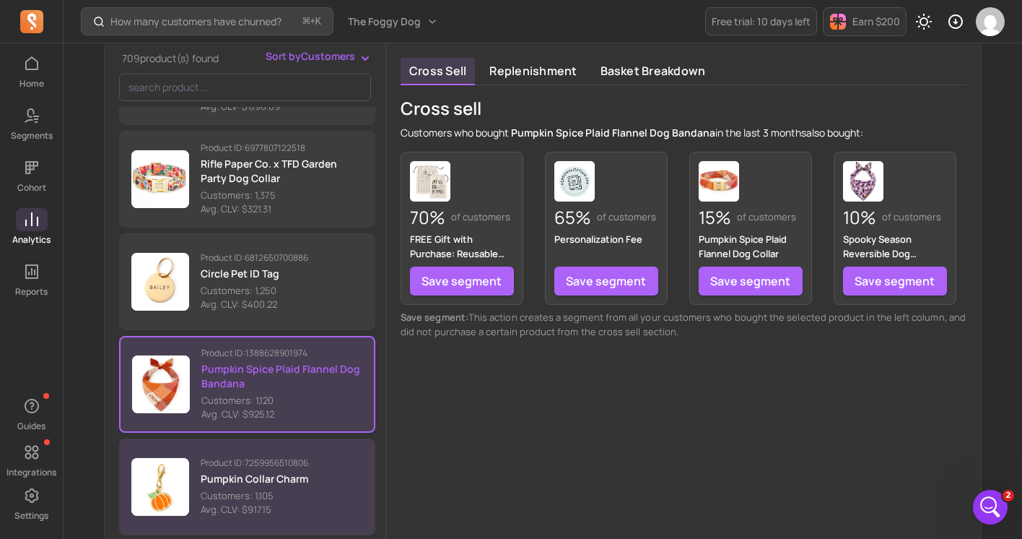
click at [297, 467] on p "Product ID: 7259956510806" at bounding box center [255, 463] width 108 height 12
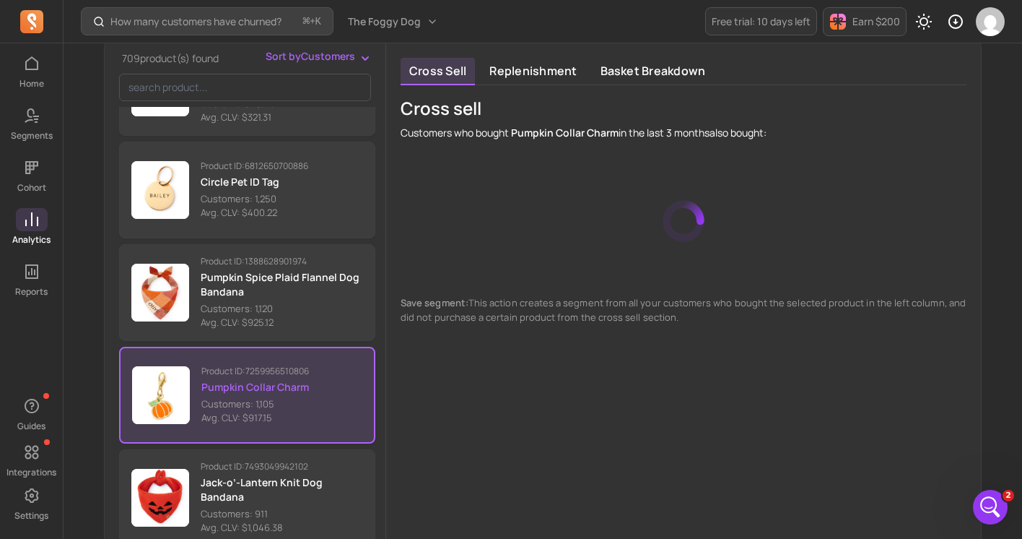
scroll to position [811, 0]
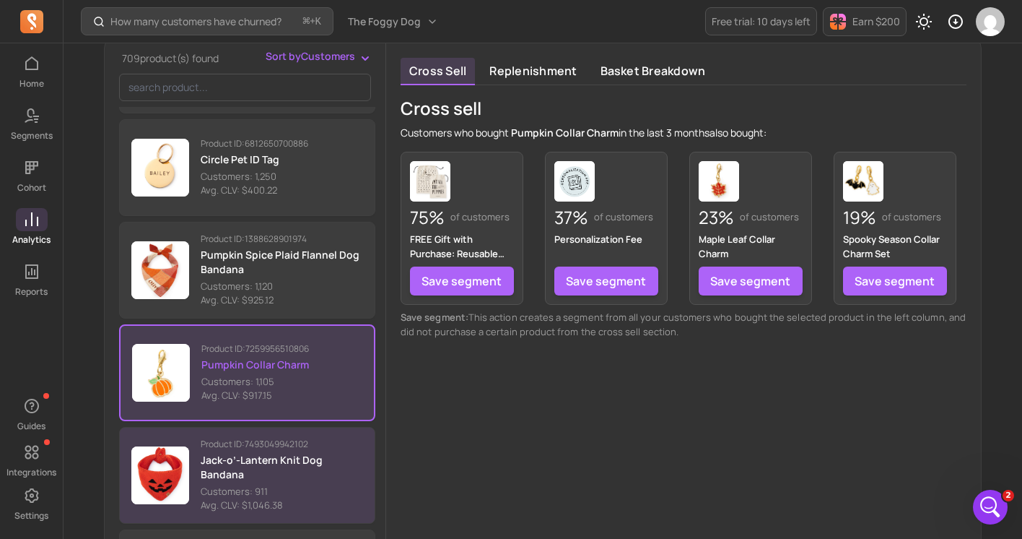
click at [325, 468] on p "Jack-o’-Lantern Knit Dog Bandana" at bounding box center [282, 467] width 162 height 29
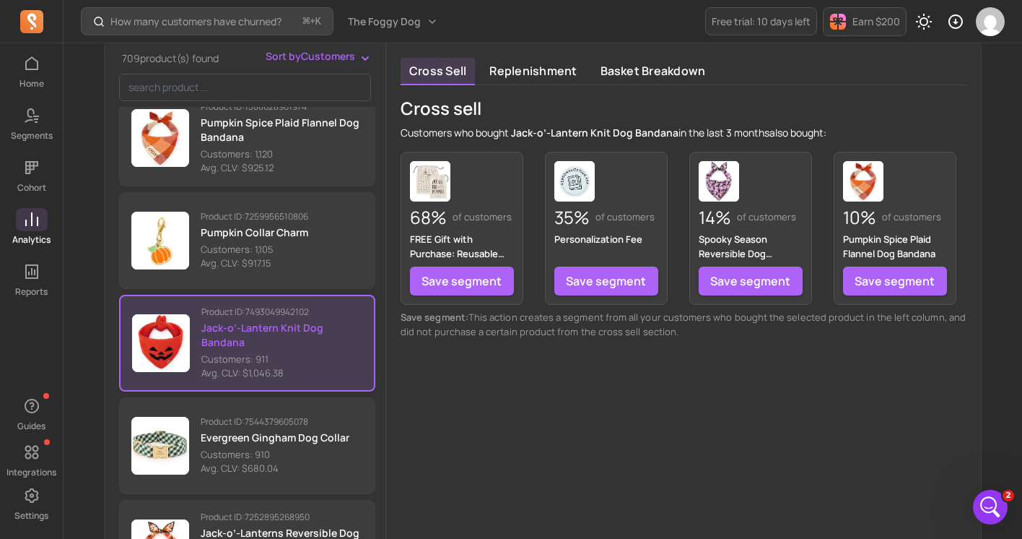
scroll to position [943, 0]
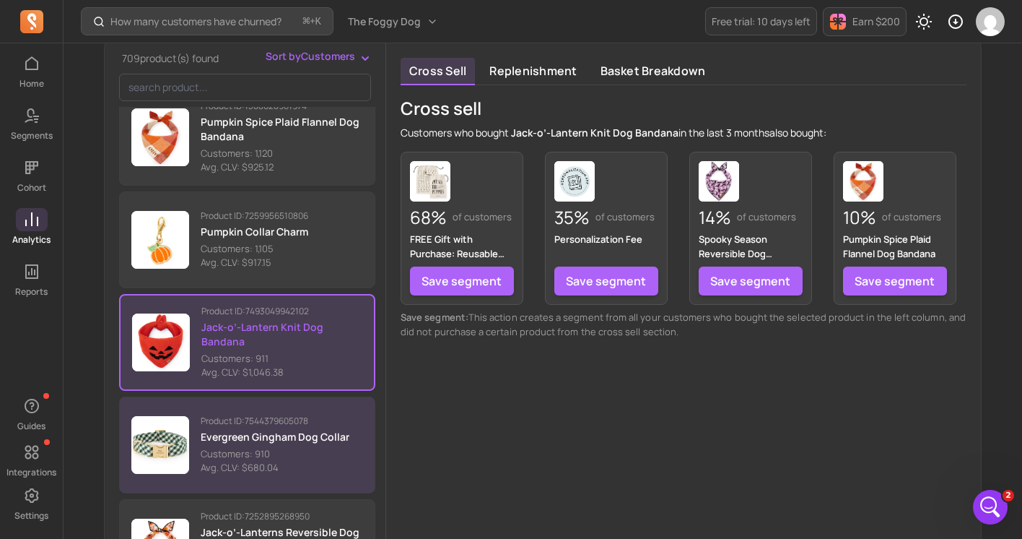
click at [326, 471] on p "Avg. CLV: $680.04" at bounding box center [275, 468] width 149 height 14
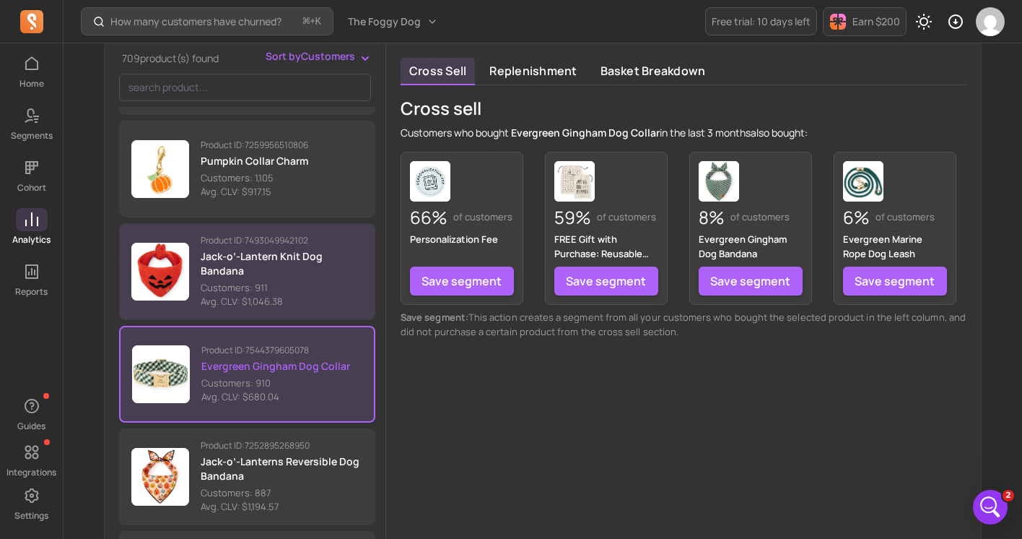
scroll to position [1547, 0]
